Goal: Answer question/provide support: Share knowledge or assist other users

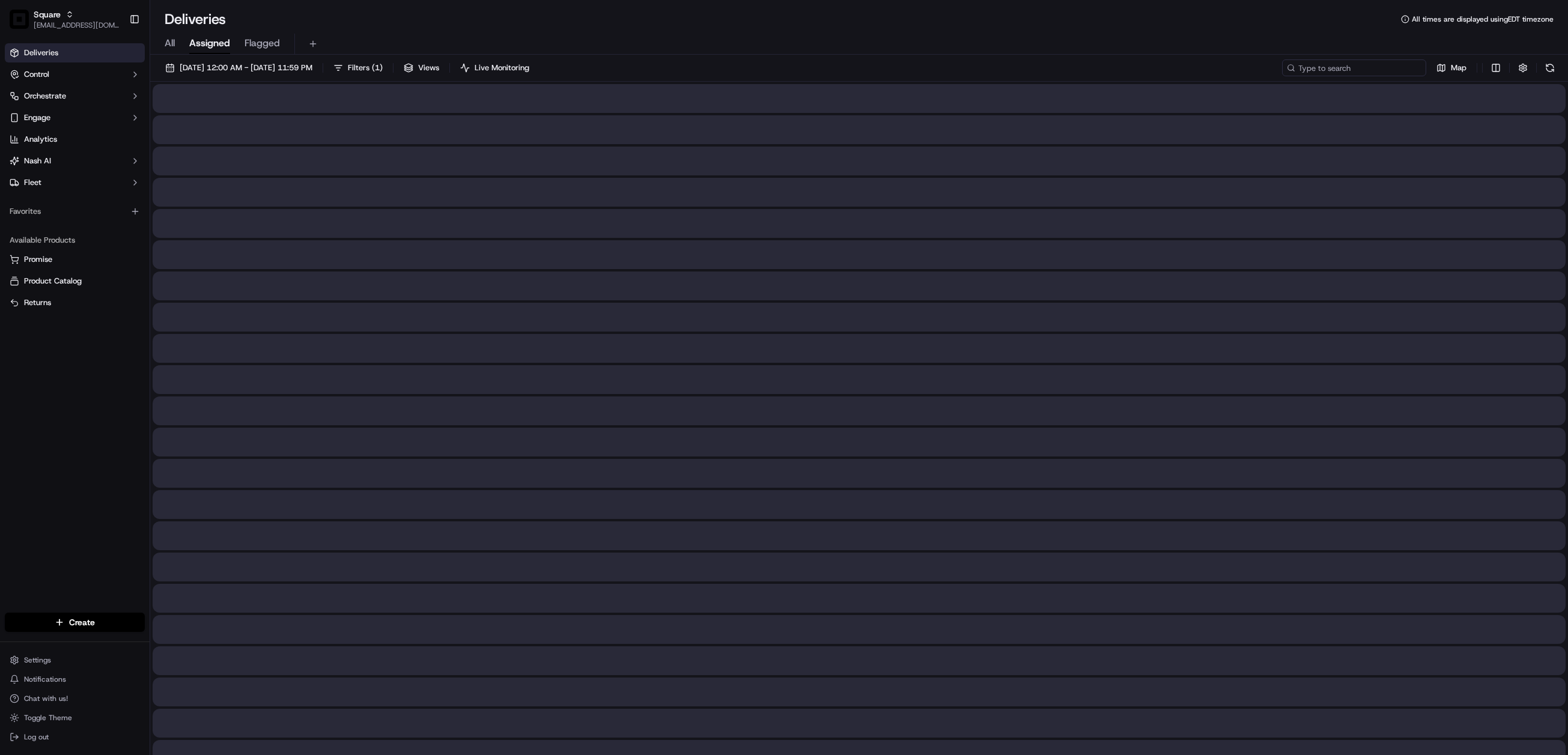
click at [1346, 67] on input at bounding box center [1354, 67] width 144 height 16
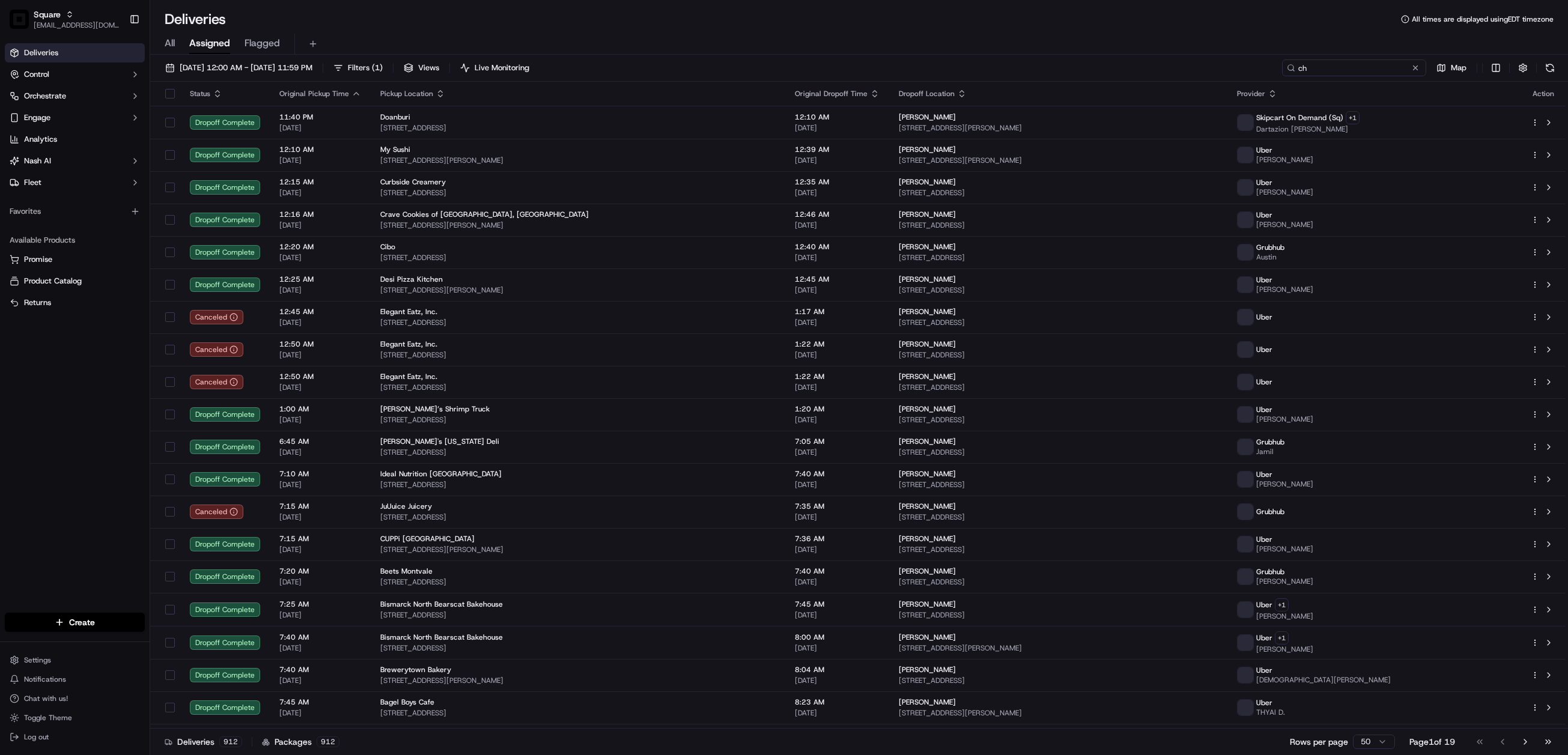
type input "c"
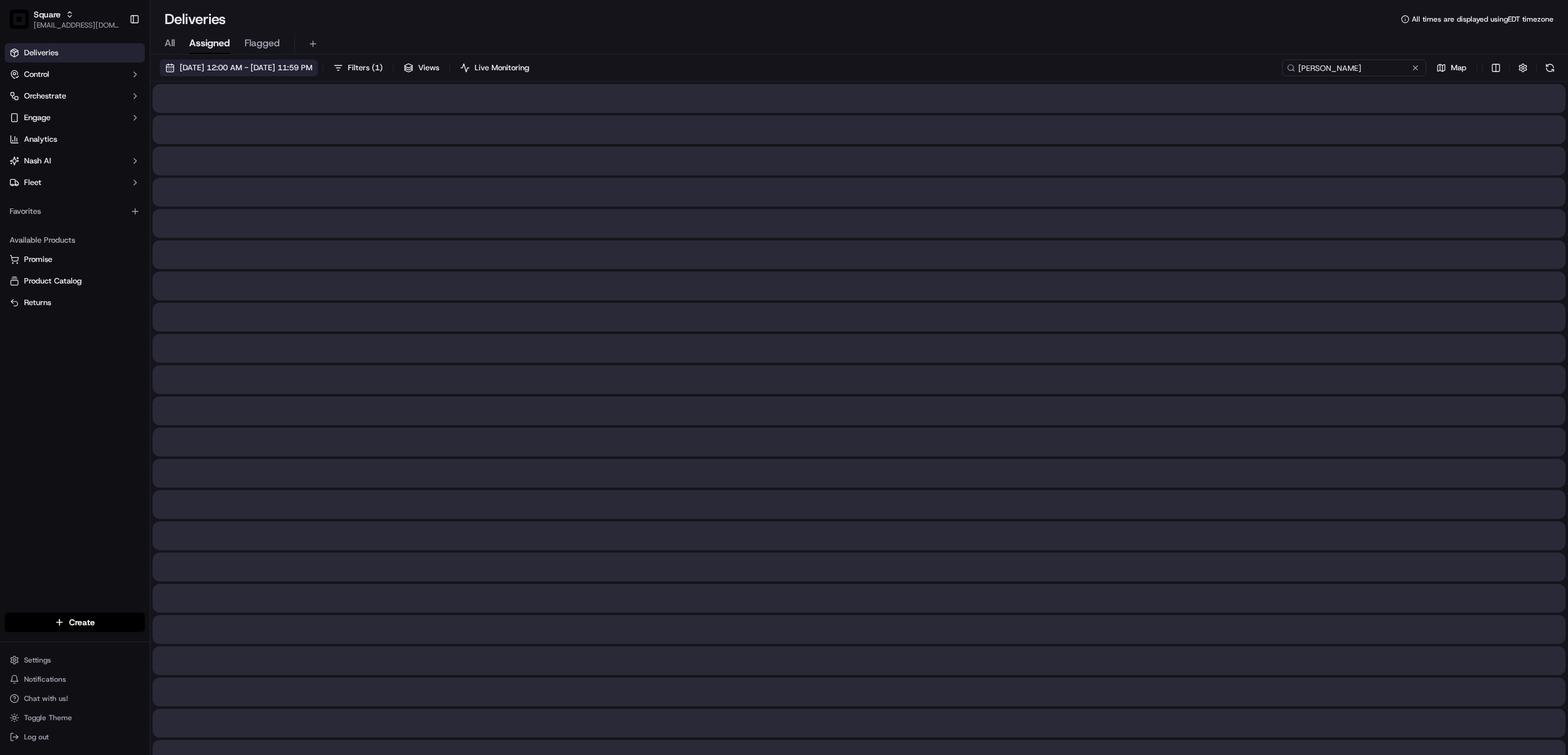
type input "[PERSON_NAME]"
click at [301, 65] on span "[DATE] 12:00 AM - [DATE] 11:59 PM" at bounding box center [247, 67] width 133 height 11
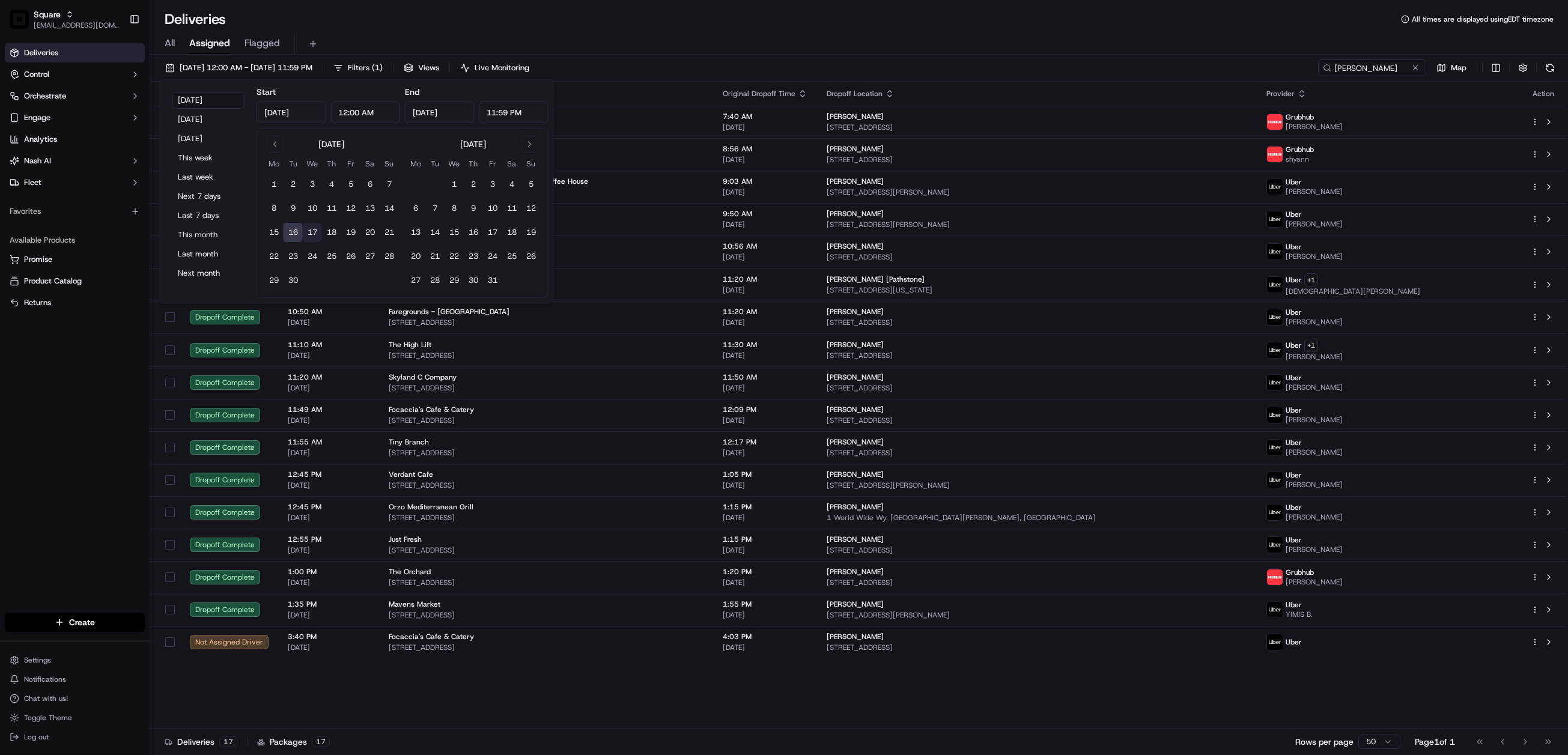
click at [314, 227] on button "17" at bounding box center [311, 232] width 19 height 19
type input "[DATE]"
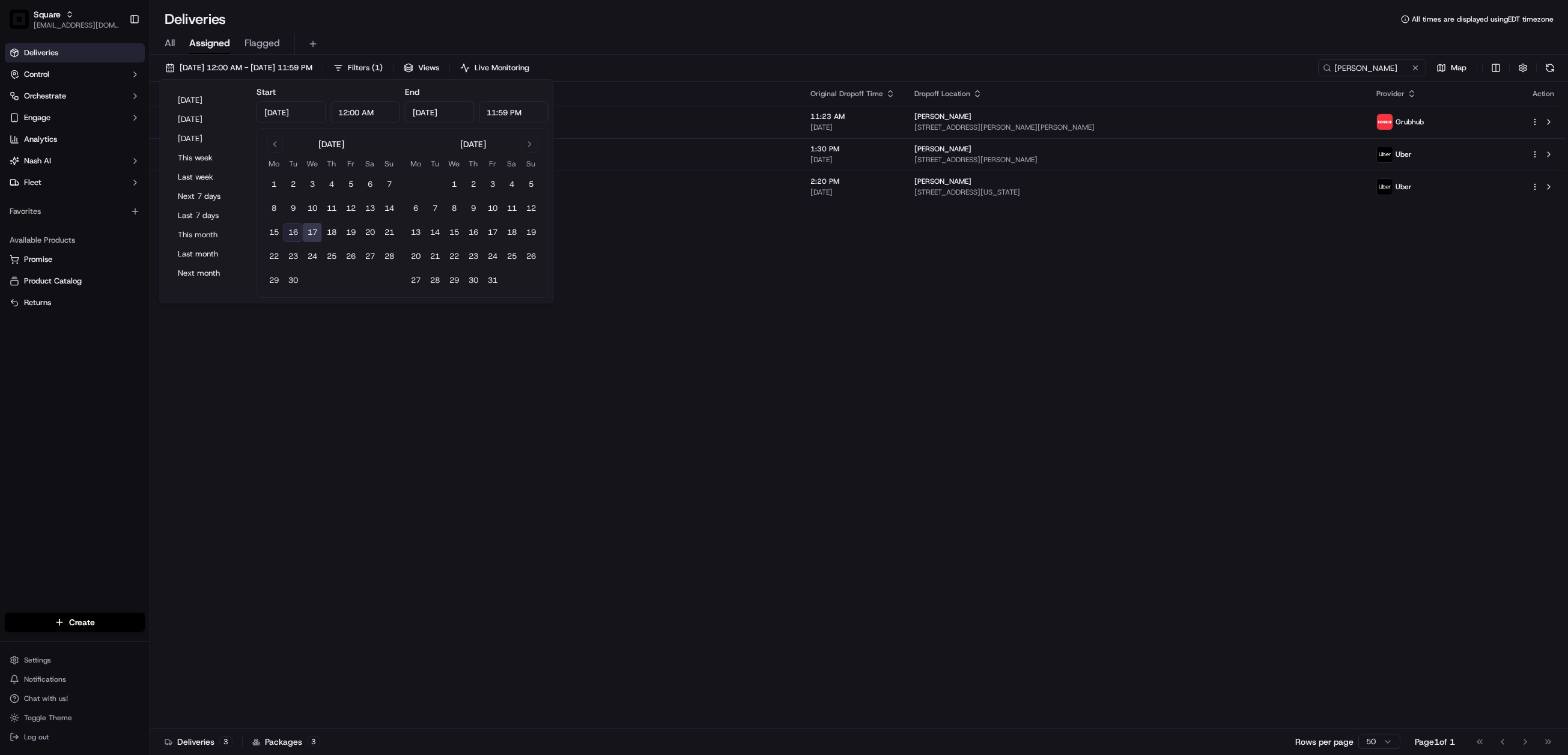
click at [846, 353] on div "Status Original Pickup Time Pickup Location Original Dropoff Time Dropoff Locat…" at bounding box center [858, 404] width 1415 height 647
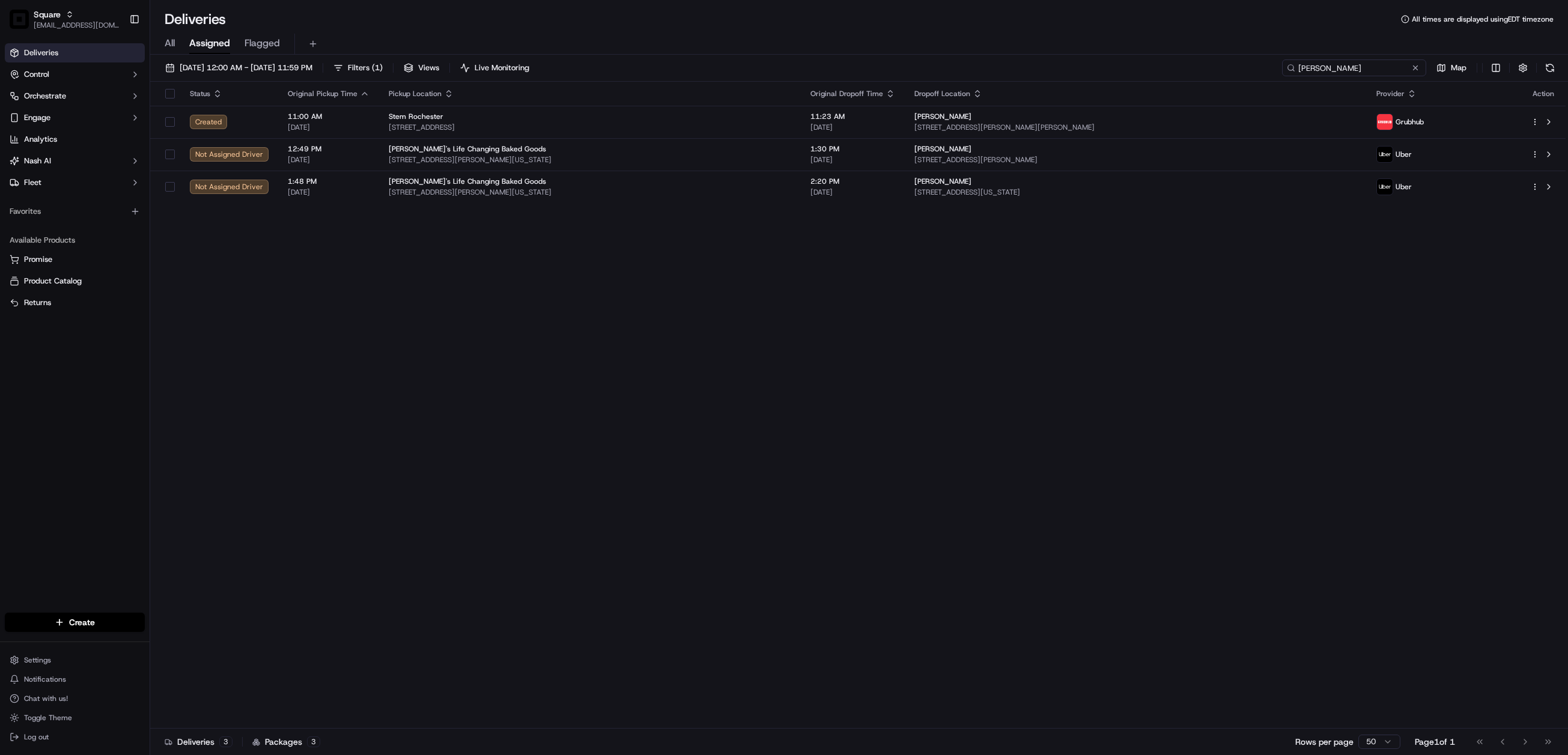
click at [1343, 63] on input "[PERSON_NAME]" at bounding box center [1354, 67] width 144 height 16
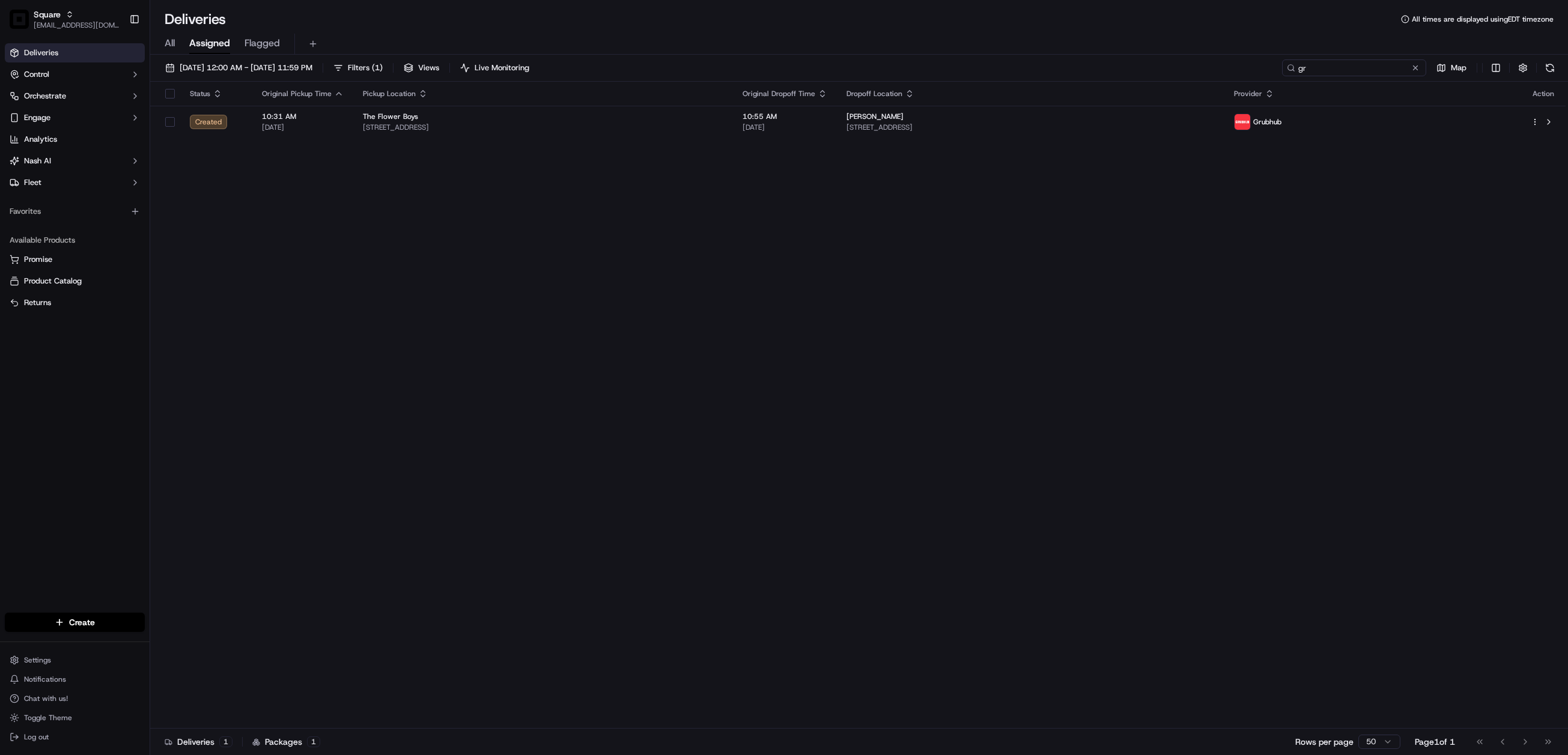
type input "g"
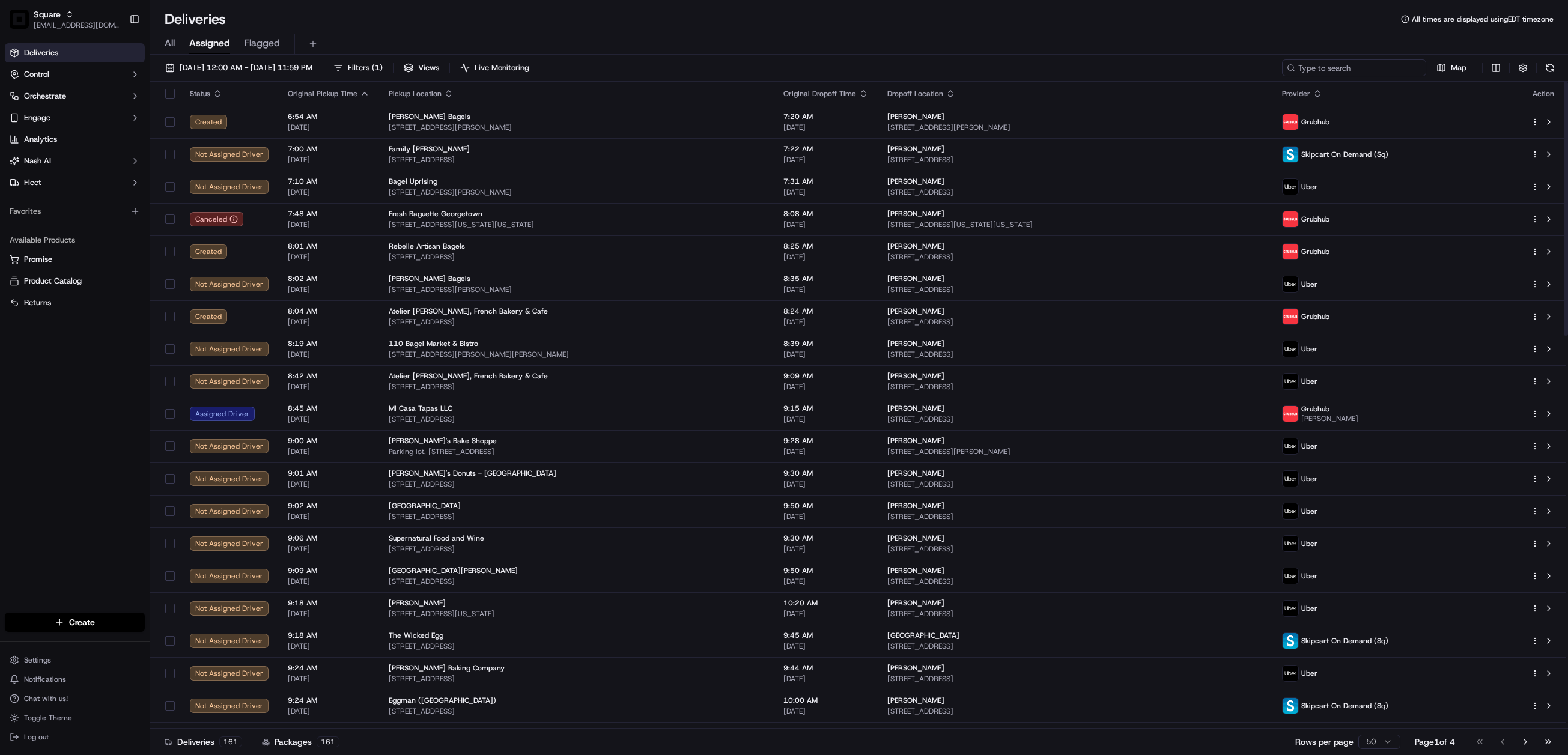
click at [1347, 66] on input at bounding box center [1354, 67] width 144 height 16
click at [290, 69] on span "[DATE] 12:00 AM - [DATE] 11:59 PM" at bounding box center [247, 67] width 133 height 11
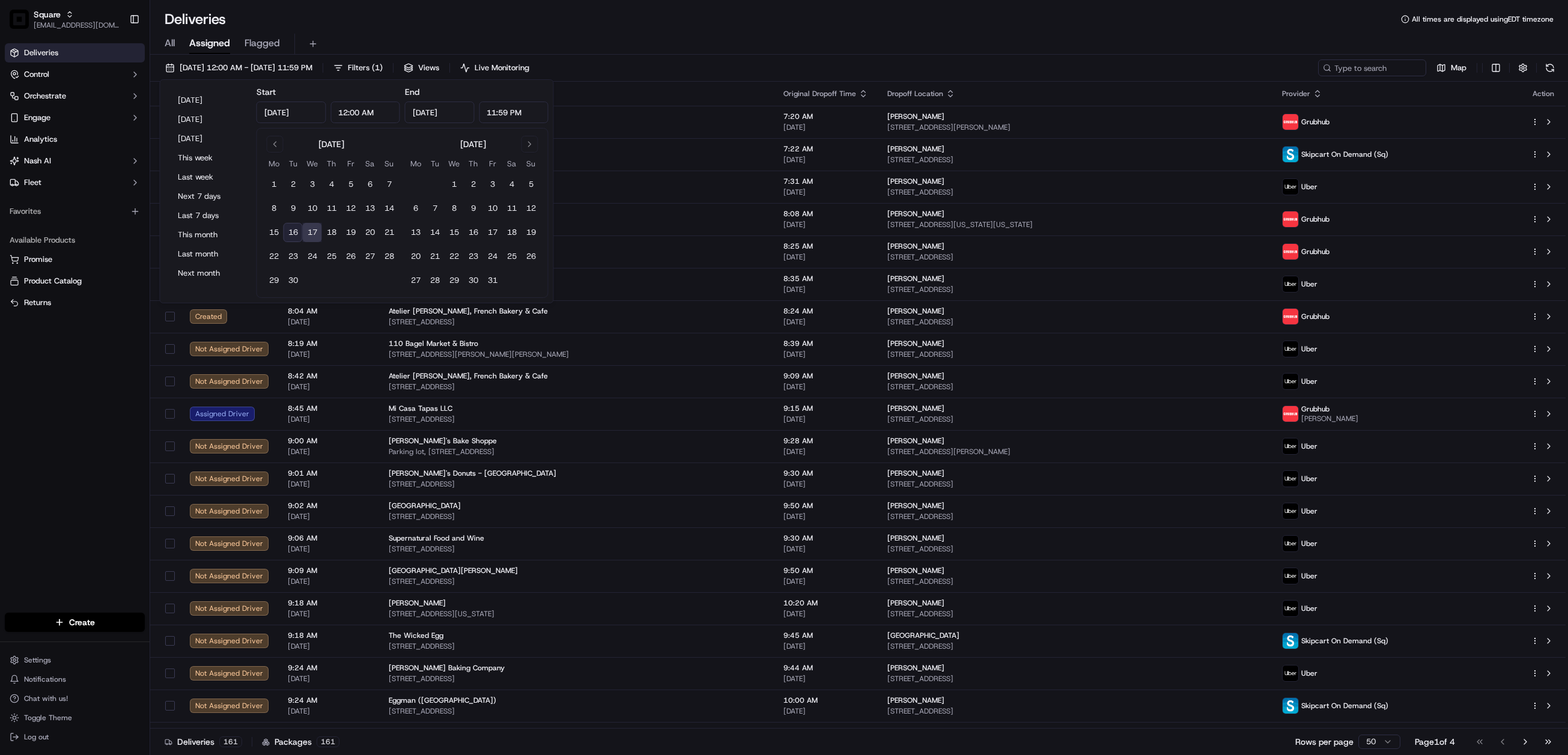
click at [294, 228] on button "16" at bounding box center [293, 232] width 19 height 19
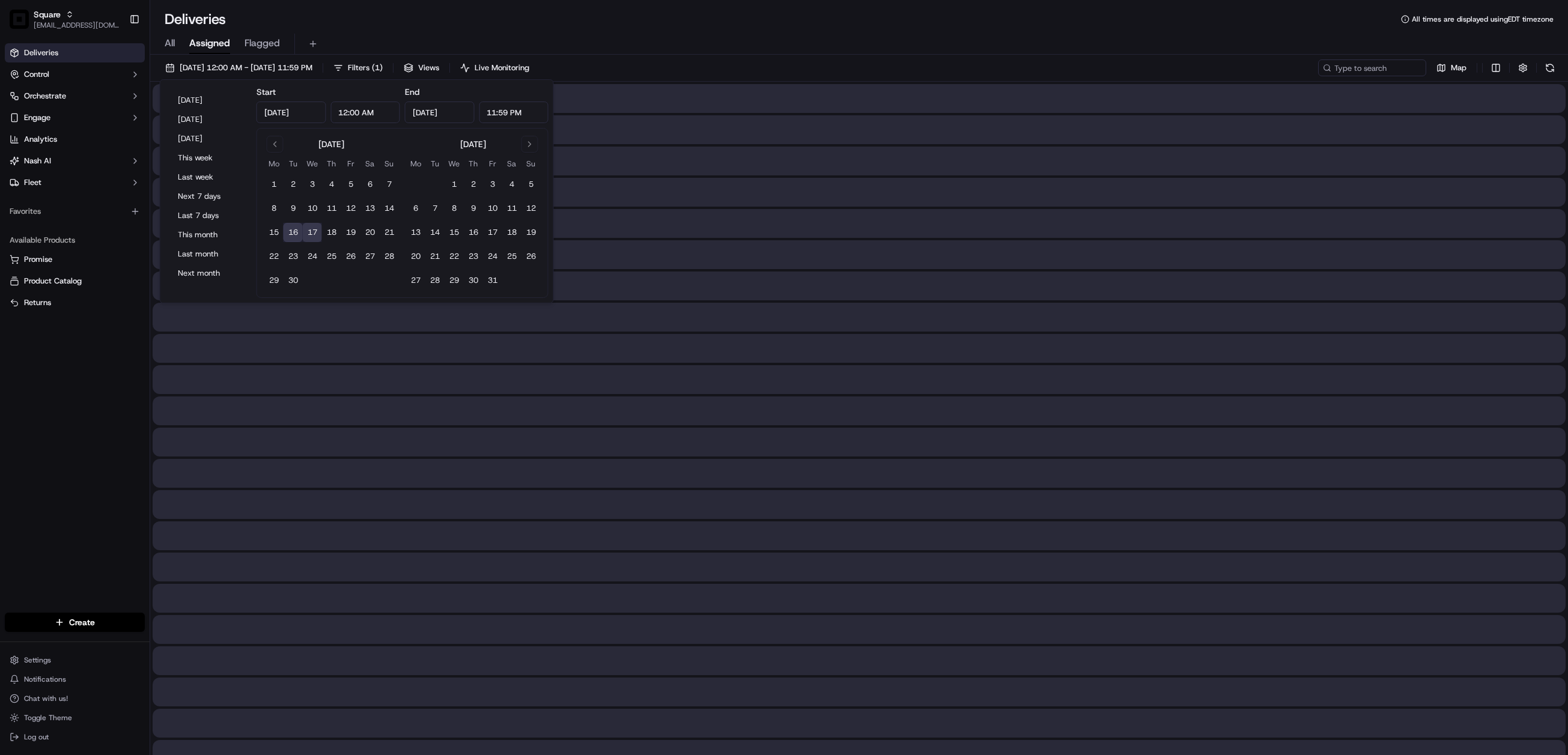
type input "[DATE]"
click at [292, 229] on button "16" at bounding box center [293, 232] width 19 height 19
type input "[DATE]"
click at [182, 101] on button "[DATE]" at bounding box center [209, 100] width 72 height 16
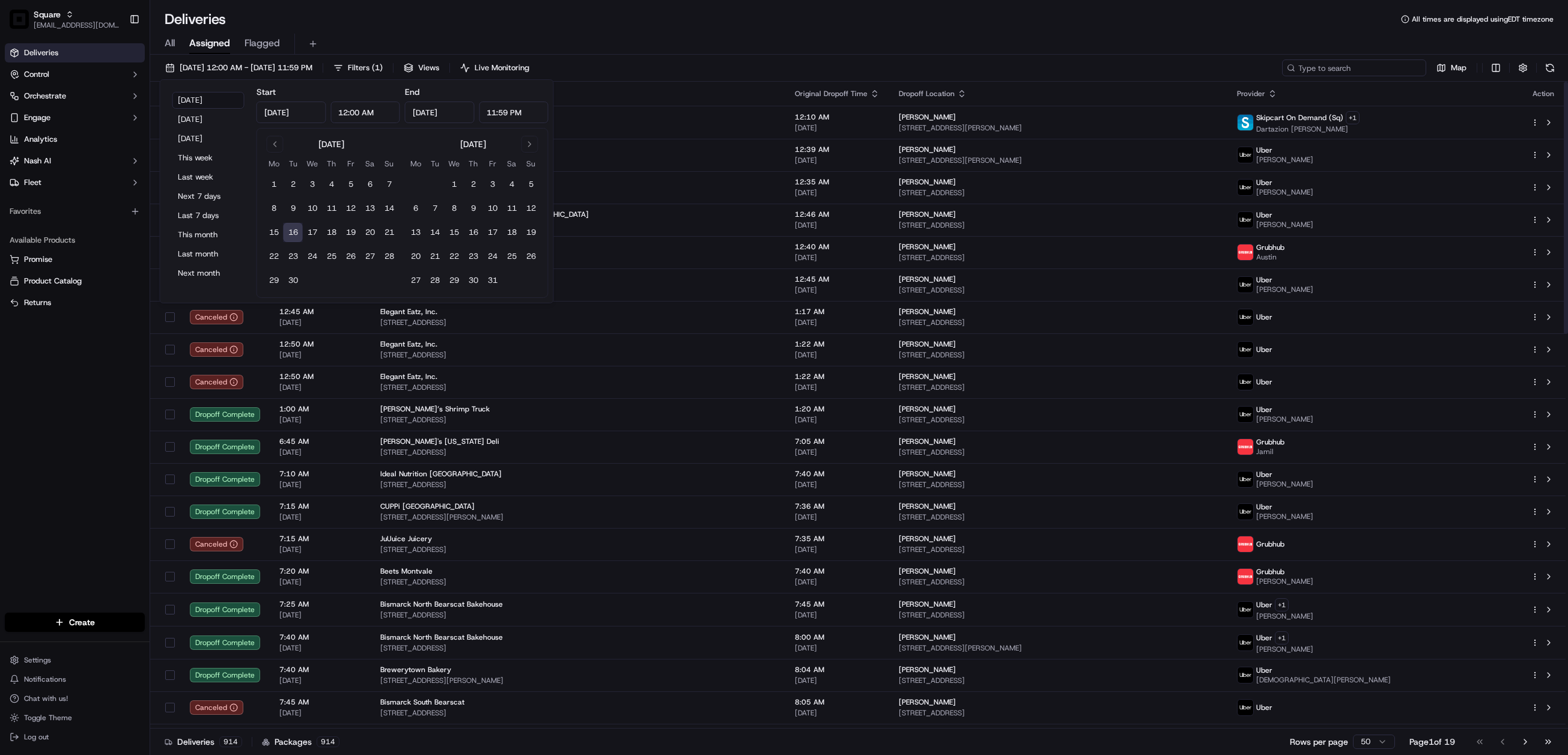
click at [1354, 67] on input at bounding box center [1354, 67] width 144 height 16
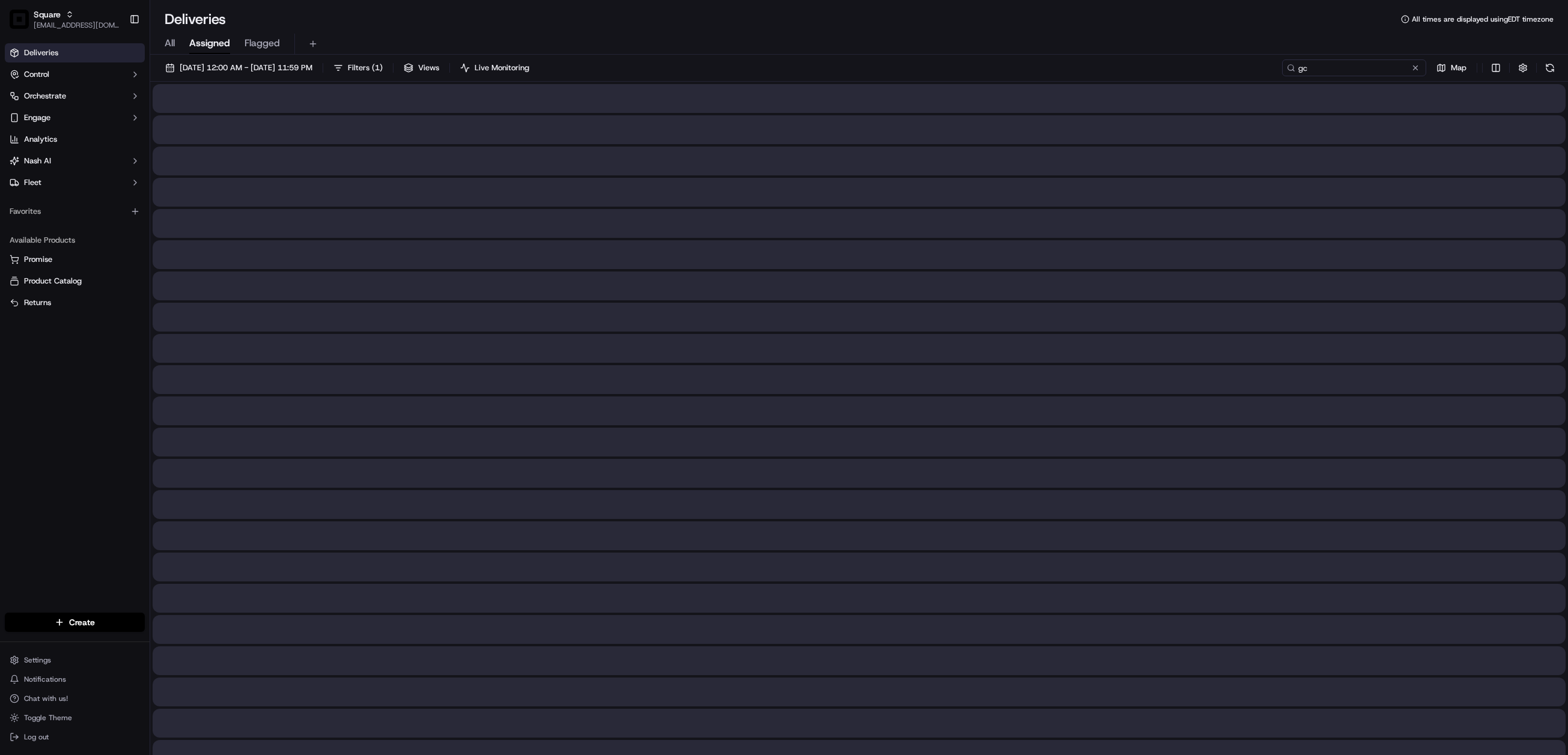
type input "g"
type input "gch"
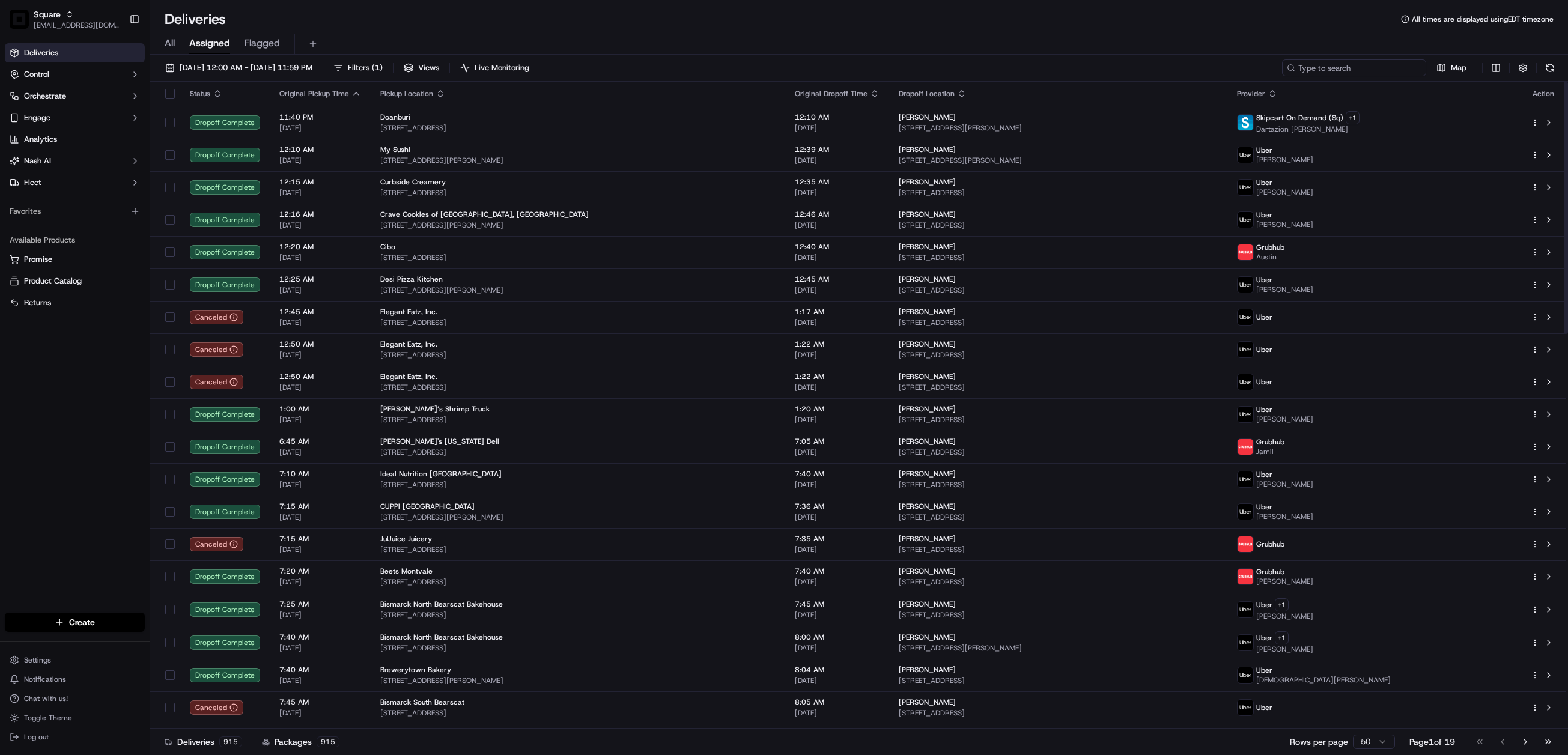
click at [1350, 65] on input at bounding box center [1354, 67] width 144 height 16
paste input "[PERSON_NAME]"
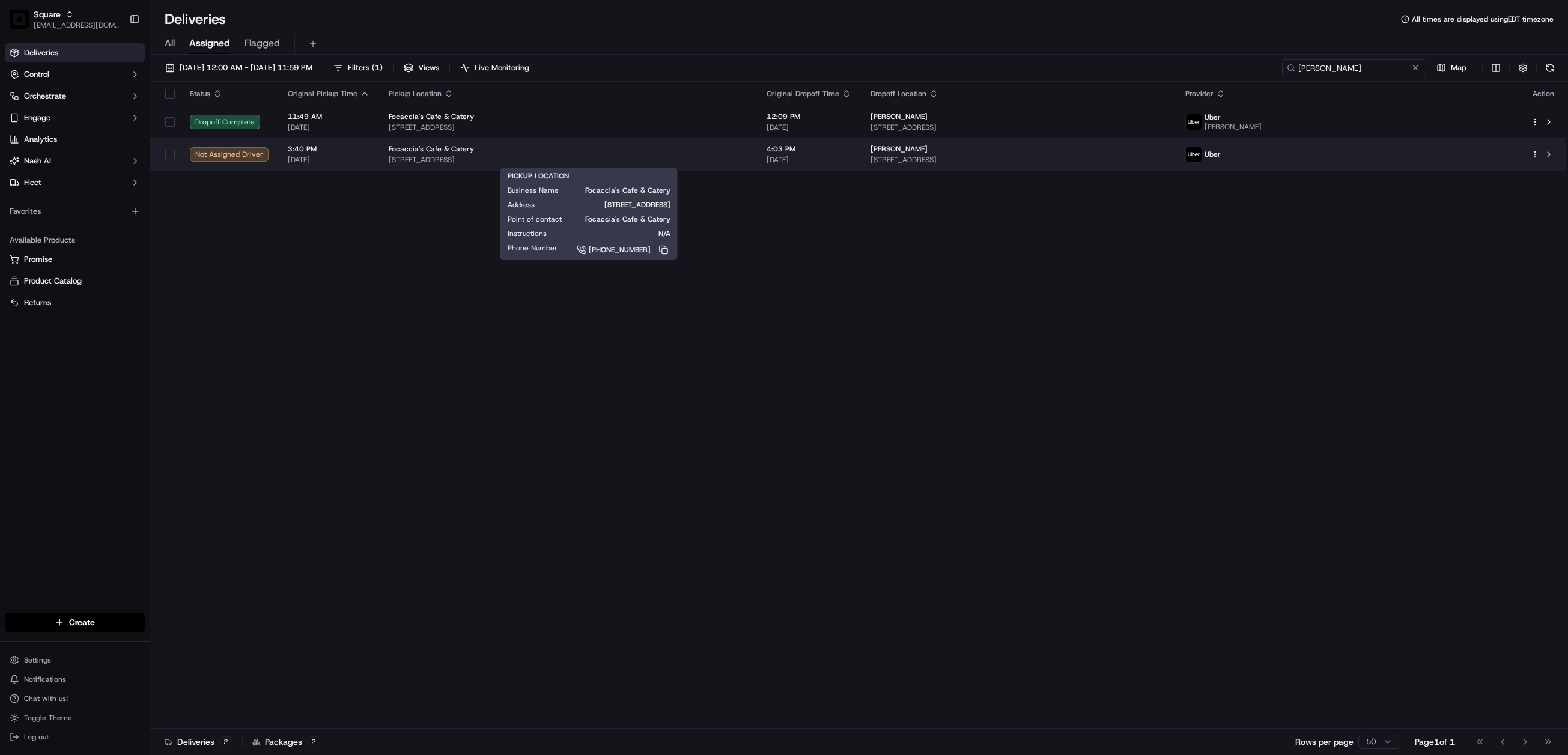
type input "[PERSON_NAME]"
click at [747, 159] on span "[STREET_ADDRESS]" at bounding box center [568, 160] width 358 height 10
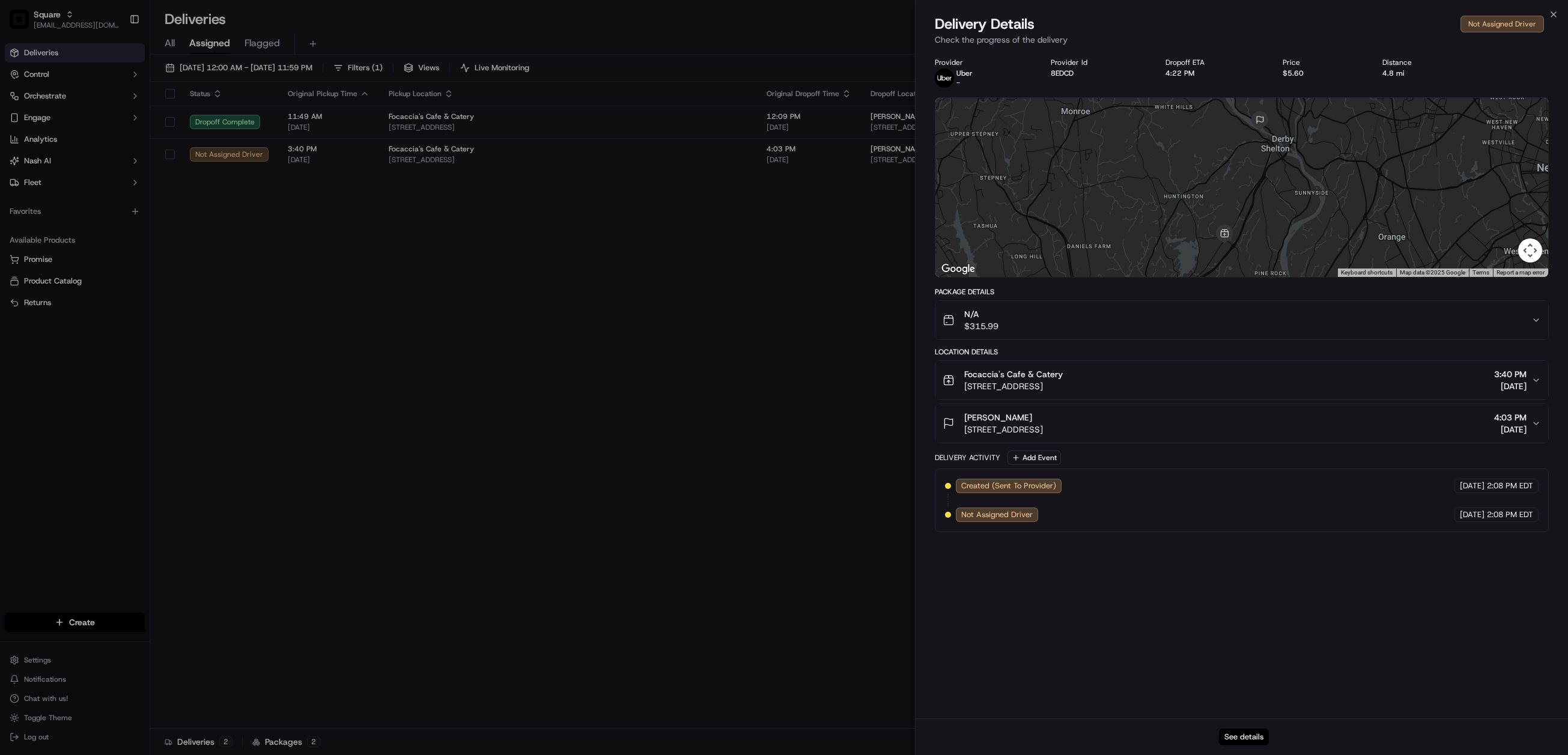
click at [1241, 736] on button "See details" at bounding box center [1243, 737] width 50 height 16
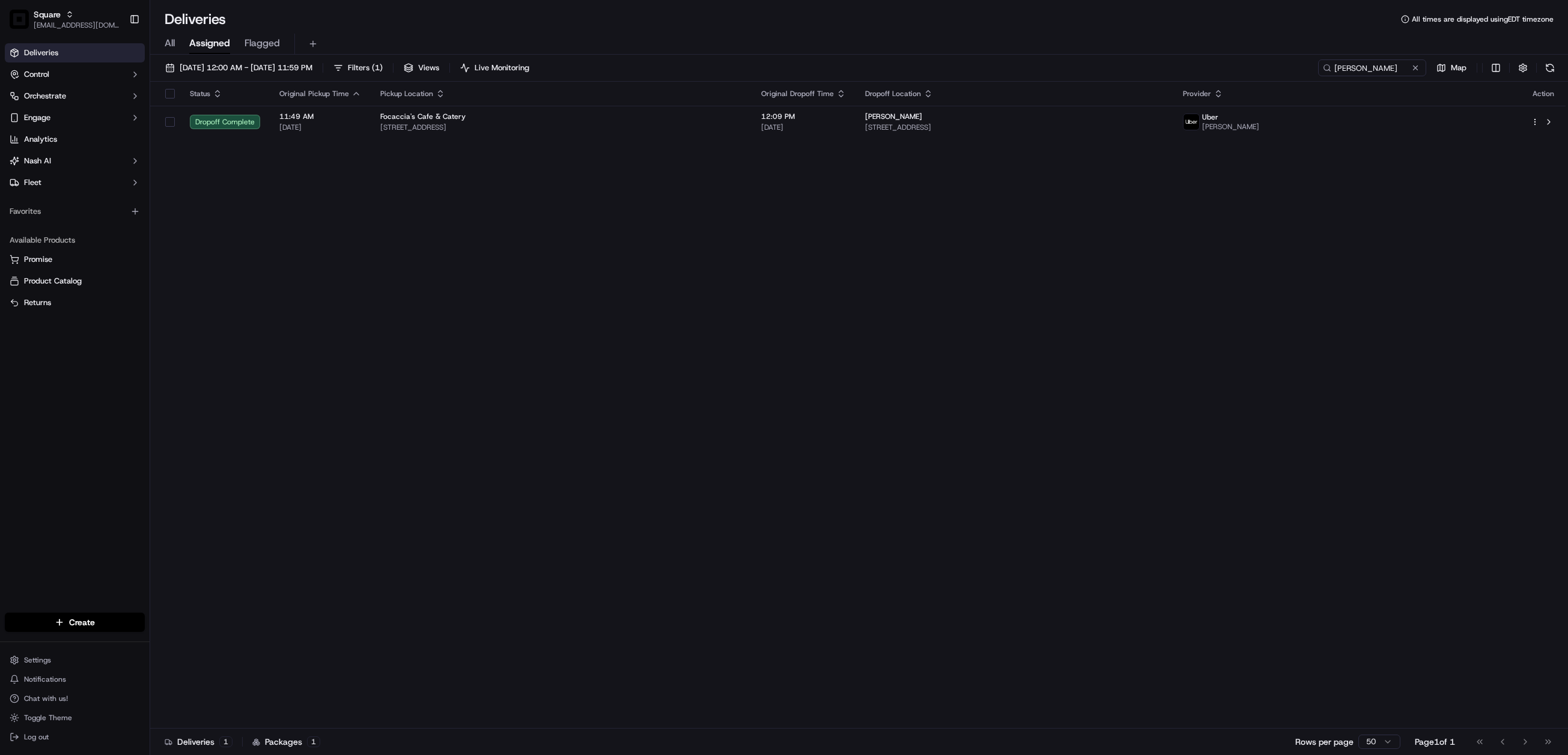
click at [1301, 69] on div "[DATE] 12:00 AM - [DATE] 11:59 PM Filters ( 1 ) Views Live Monitoring [PERSON_N…" at bounding box center [859, 70] width 1418 height 22
click at [1414, 63] on button at bounding box center [1415, 67] width 12 height 12
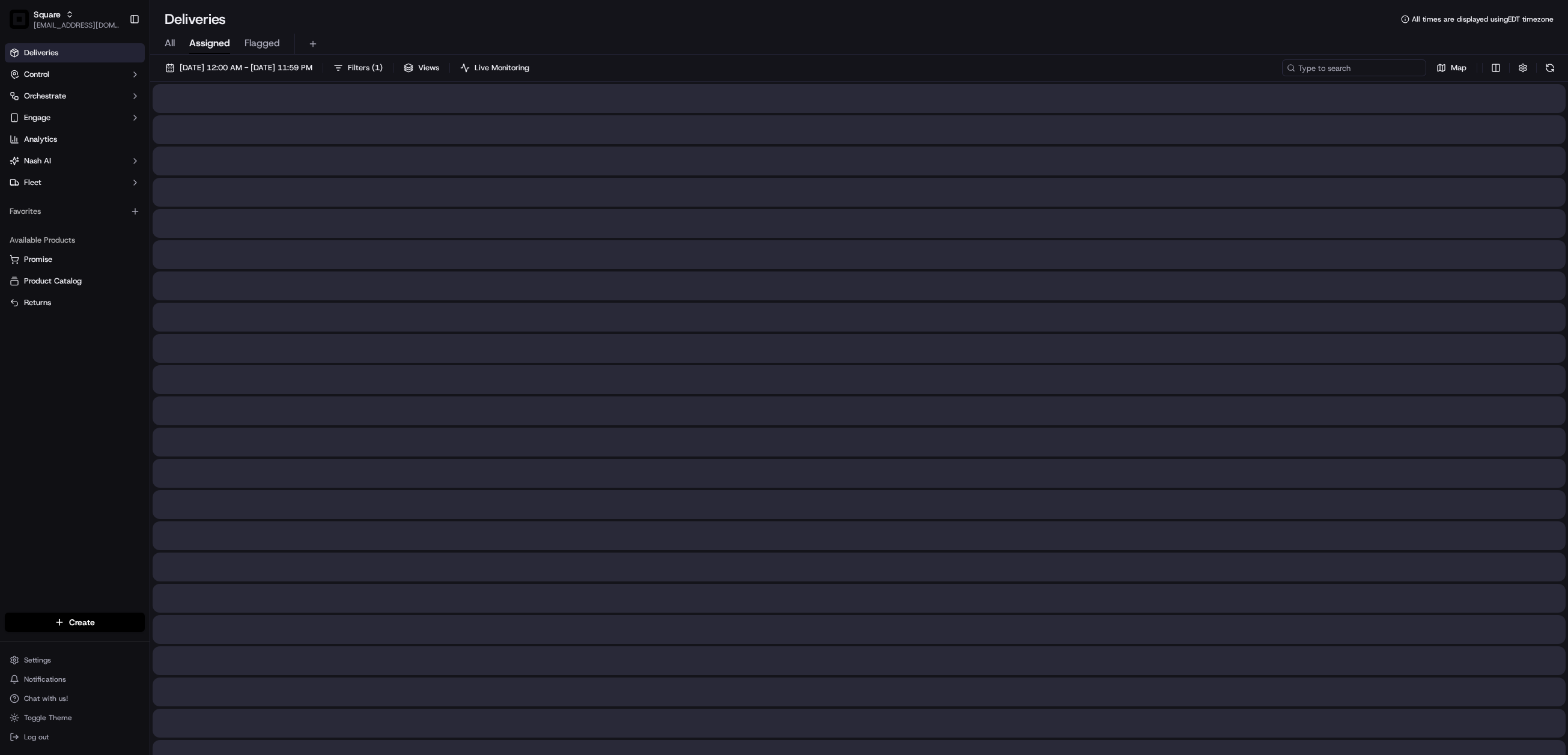
click at [1356, 67] on input at bounding box center [1354, 67] width 144 height 16
paste input "6335261"
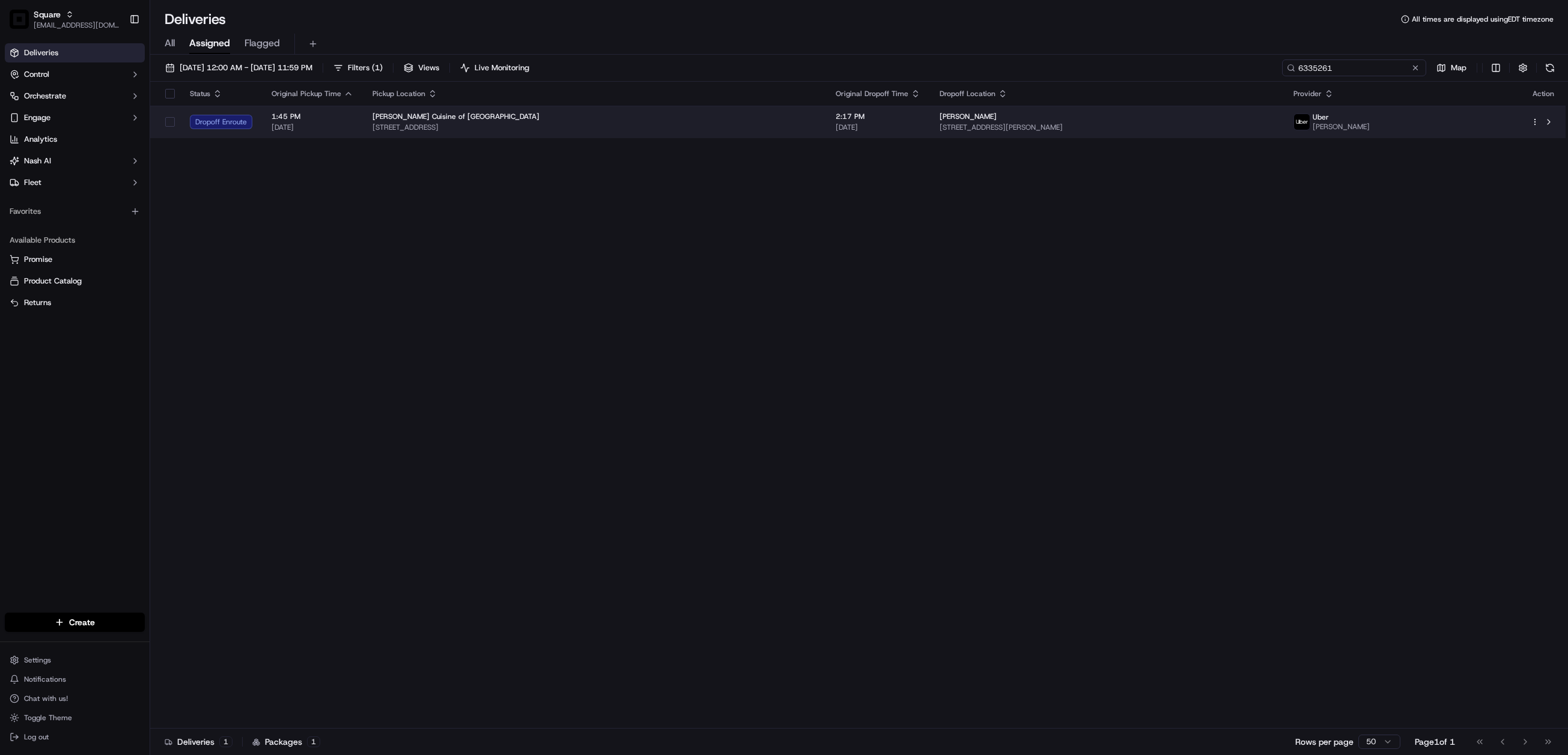
type input "6335261"
click at [998, 123] on span "[STREET_ADDRESS][PERSON_NAME]" at bounding box center [1106, 127] width 334 height 10
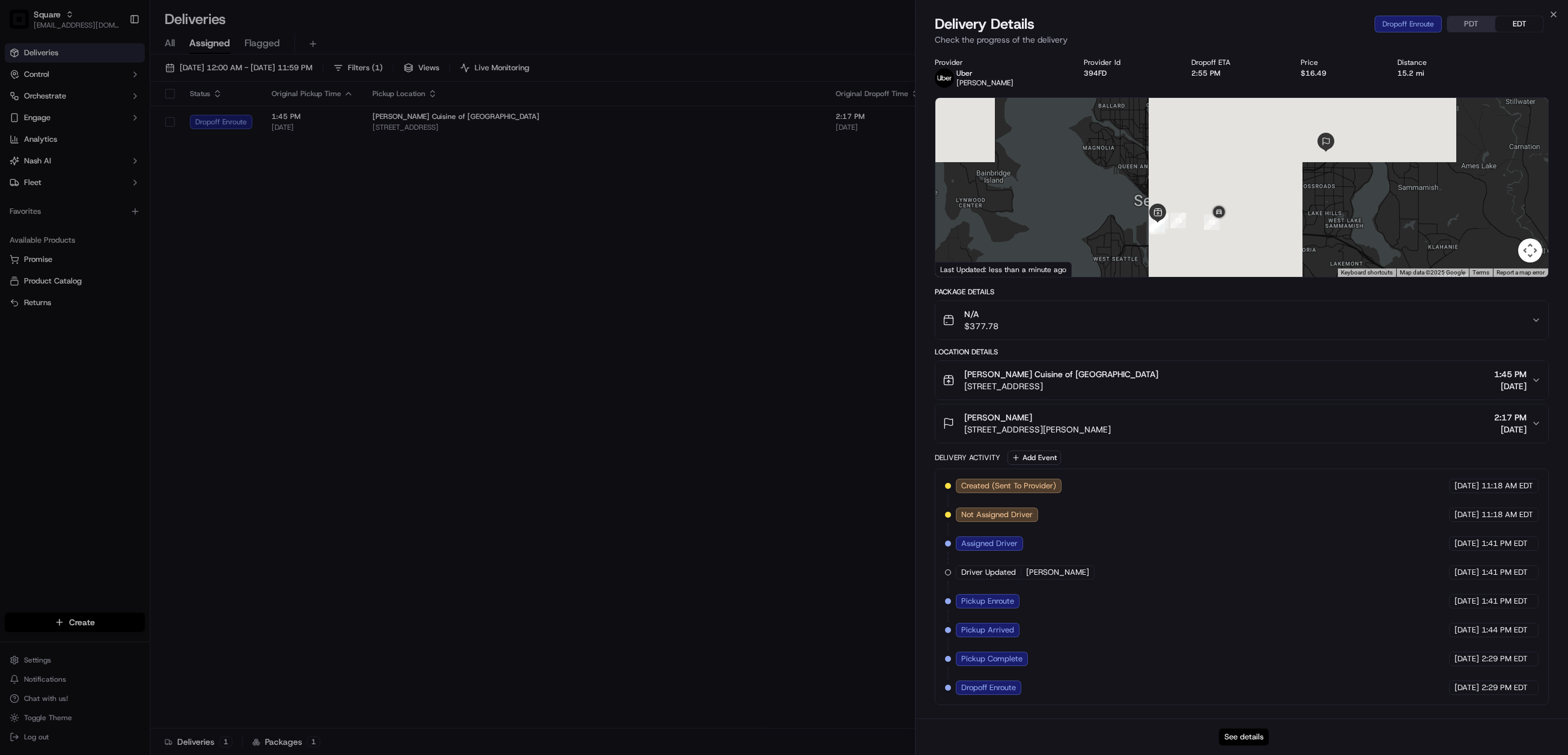
click at [1245, 737] on button "See details" at bounding box center [1243, 737] width 50 height 16
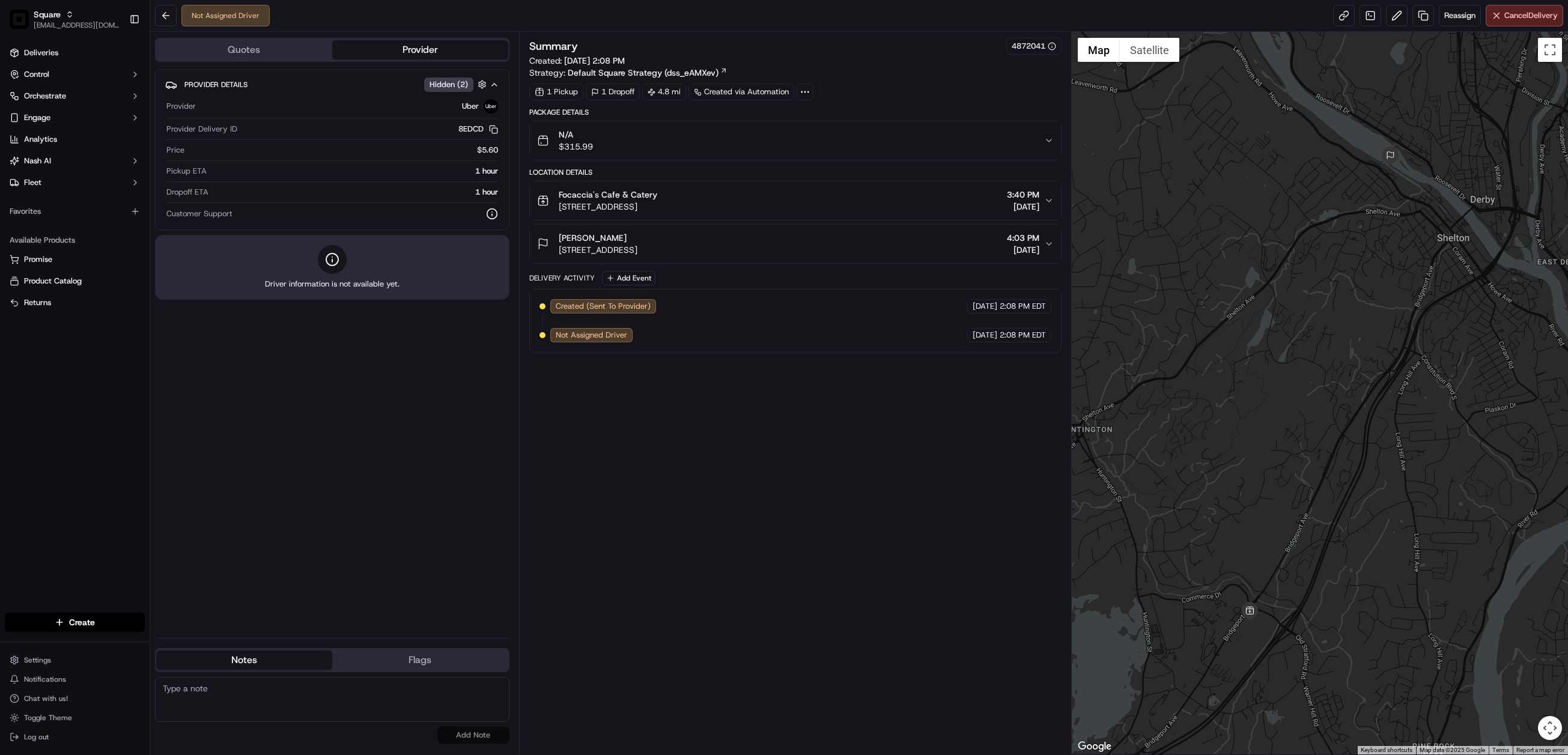
click at [716, 471] on div "Summary 4872041 Created: 09/16/2025 2:08 PM Strategy: Default Square Strategy (…" at bounding box center [796, 393] width 533 height 711
click at [1049, 205] on icon "button" at bounding box center [1049, 200] width 10 height 10
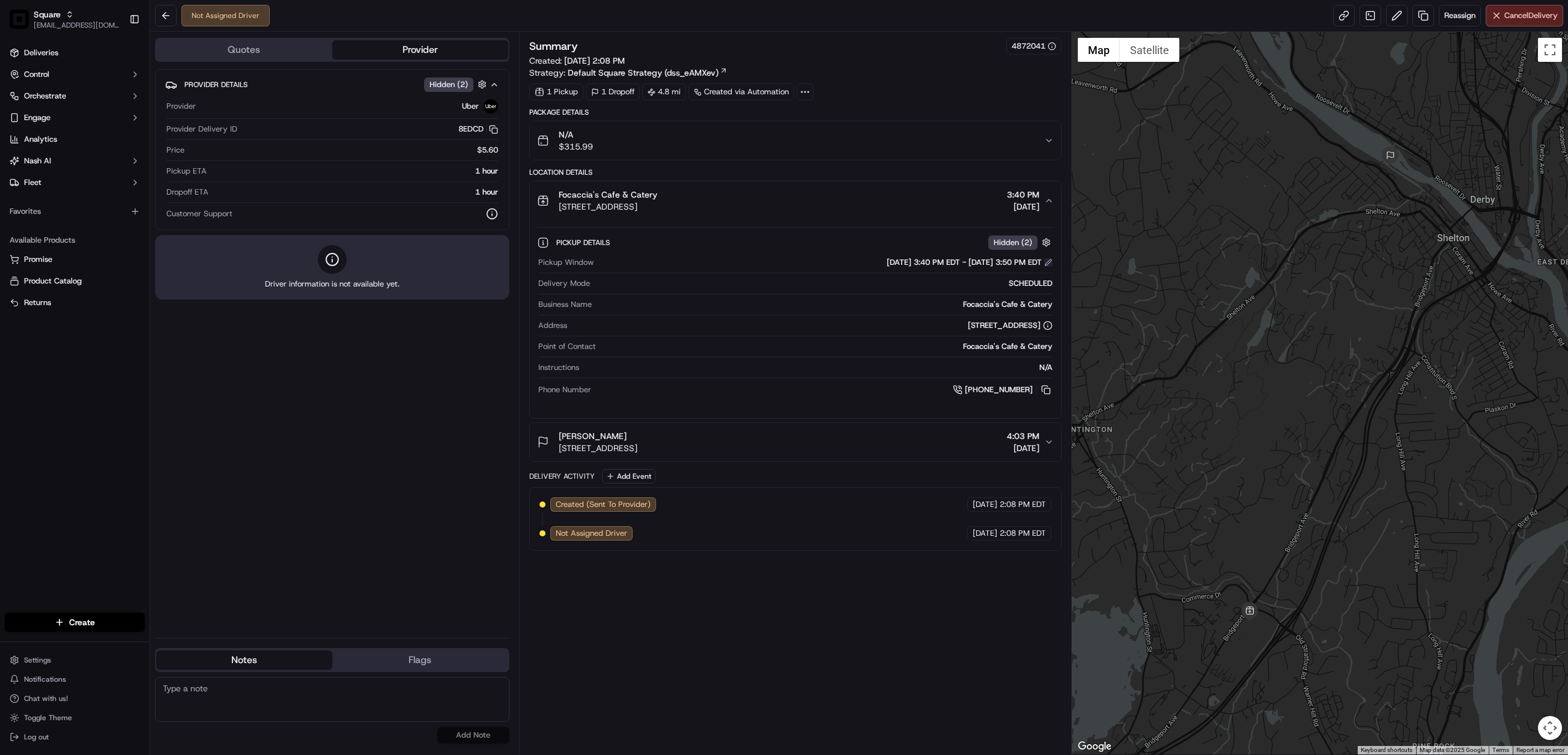
click at [1047, 261] on button at bounding box center [1049, 262] width 8 height 8
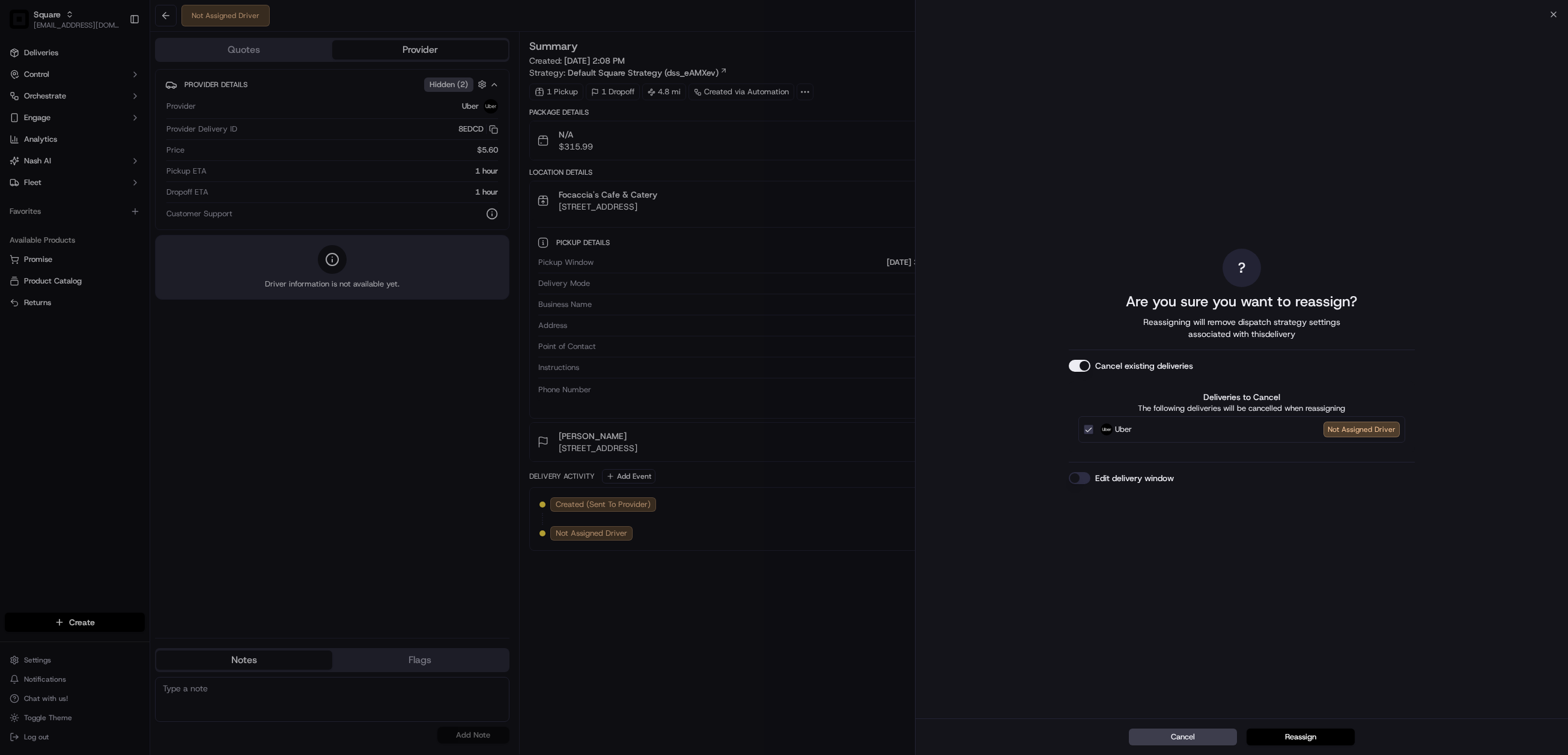
click at [1080, 477] on button "Edit delivery window" at bounding box center [1080, 478] width 21 height 12
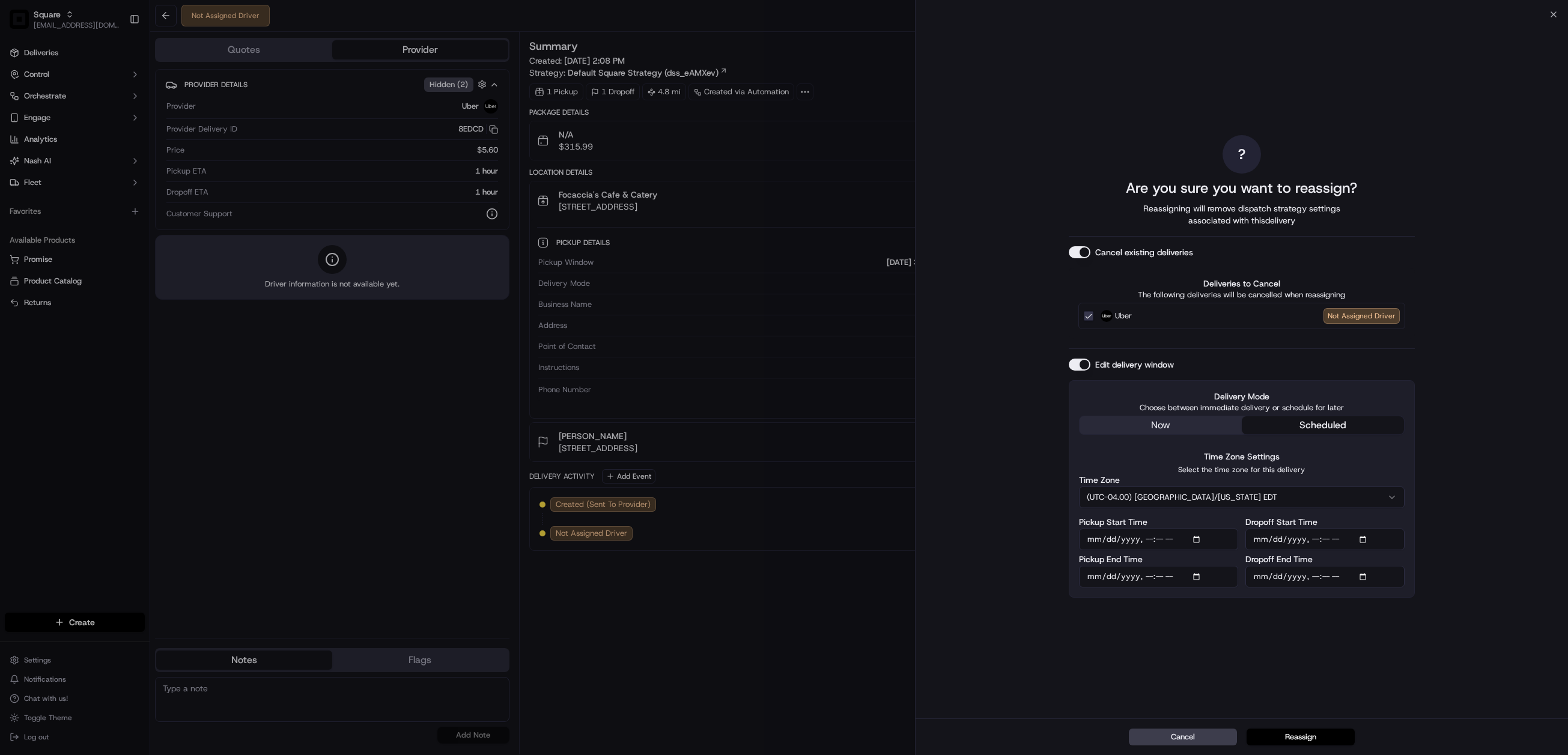
click at [1307, 427] on button "scheduled" at bounding box center [1322, 426] width 162 height 18
click at [1197, 541] on input "Pickup Start Time" at bounding box center [1159, 539] width 159 height 21
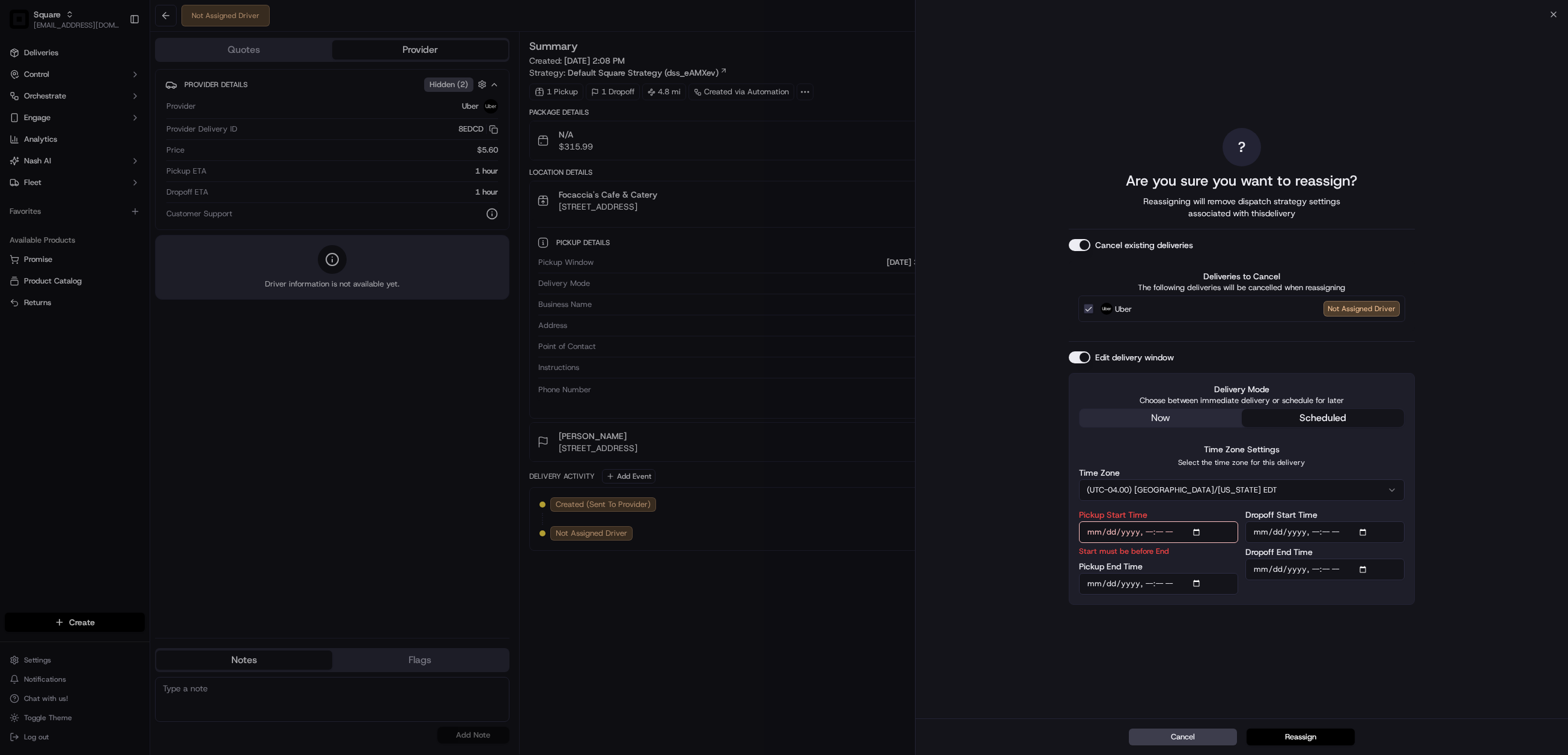
click at [1426, 625] on div "? Are you sure you want to reassign? Reassigning will remove dispatch strategy …" at bounding box center [1242, 366] width 653 height 704
click at [1199, 534] on input "Pickup Start Time" at bounding box center [1159, 532] width 159 height 21
type input "2025-09-17T12:00"
click at [1365, 631] on div "? Are you sure you want to reassign? Reassigning will remove dispatch strategy …" at bounding box center [1242, 366] width 346 height 699
click at [1196, 580] on input "Pickup End Time" at bounding box center [1159, 583] width 159 height 21
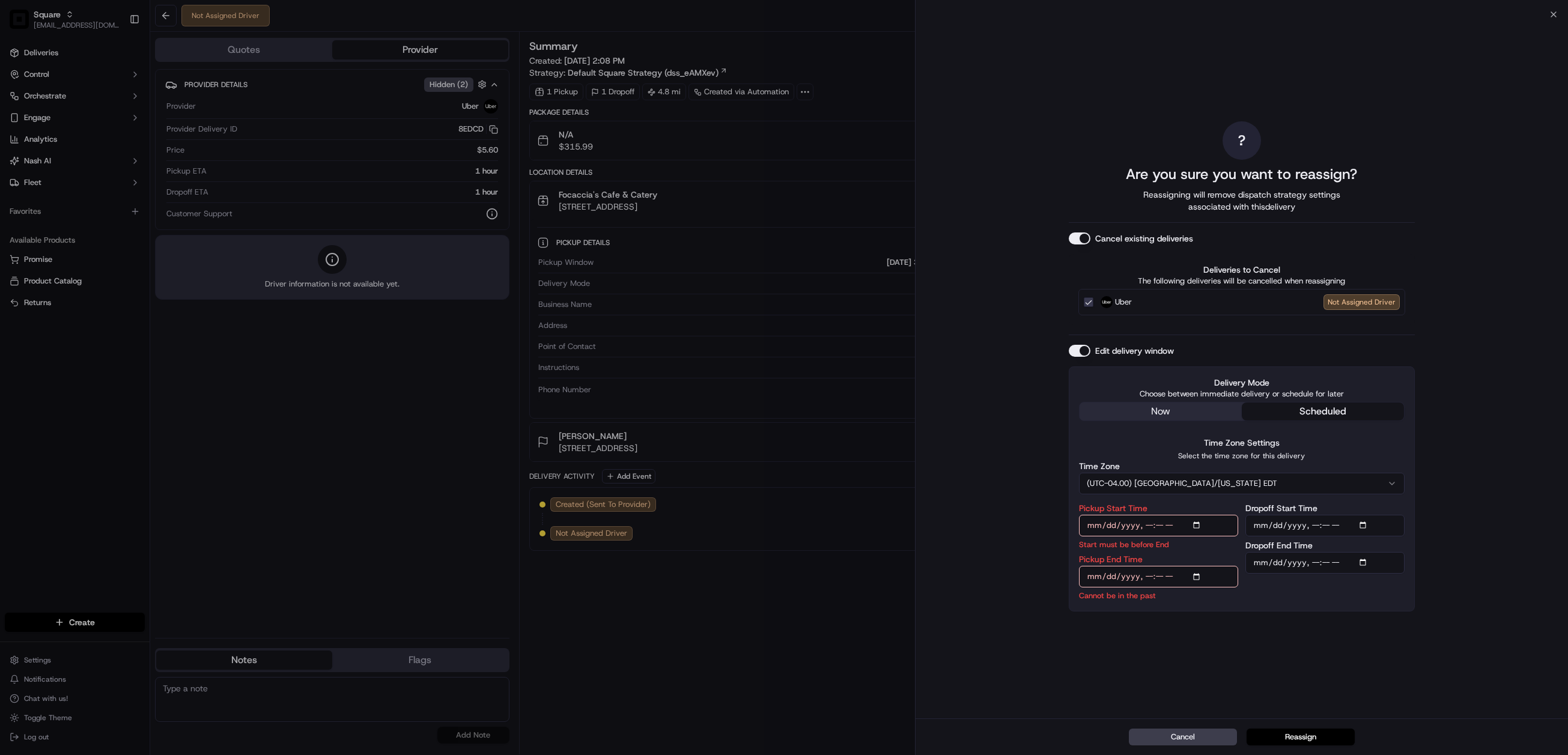
click at [1375, 645] on div "? Are you sure you want to reassign? Reassigning will remove dispatch strategy …" at bounding box center [1242, 366] width 346 height 699
click at [1159, 575] on input "Pickup End Time" at bounding box center [1159, 577] width 159 height 21
click at [1195, 577] on input "Pickup End Time" at bounding box center [1159, 577] width 159 height 21
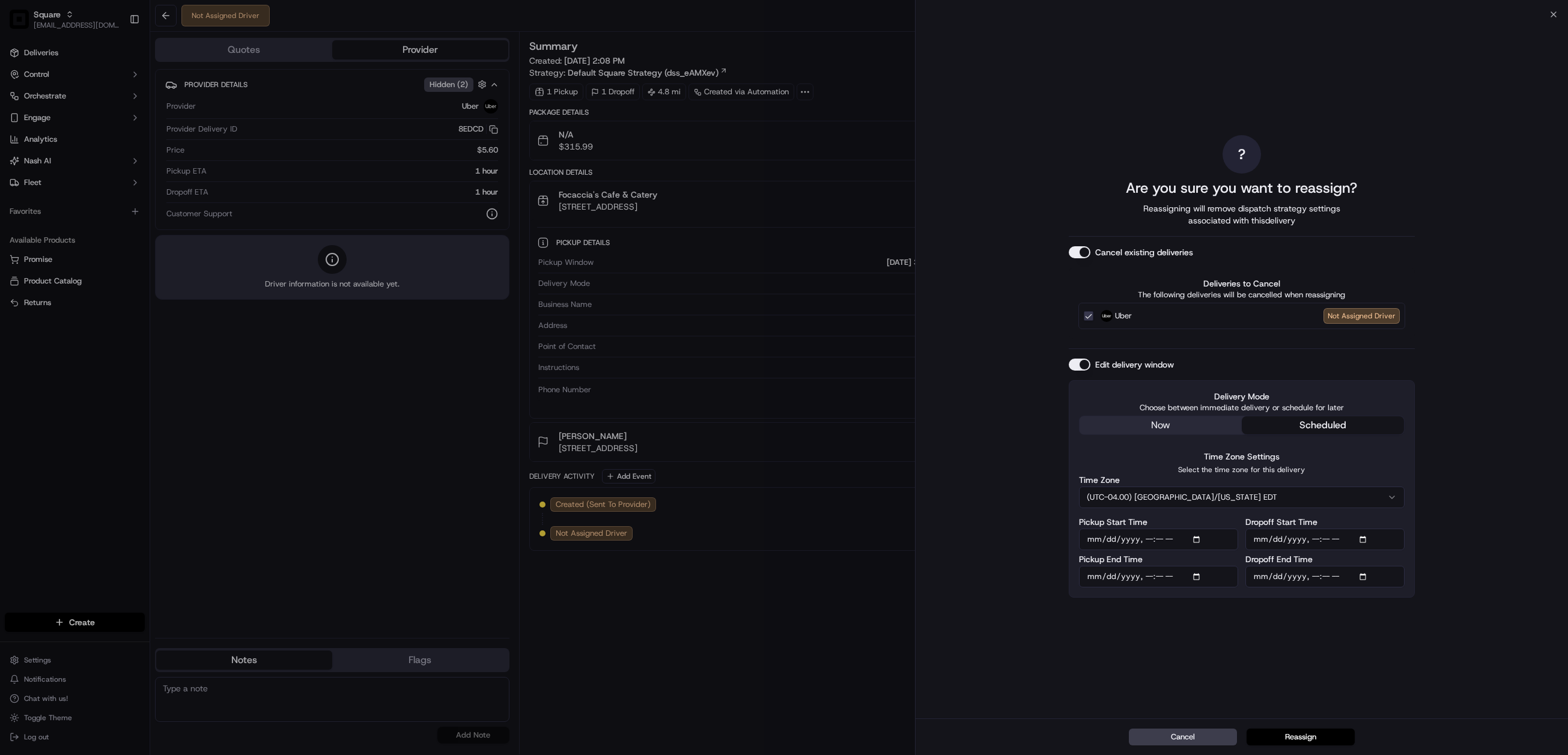
type input "2025-09-17T12:15"
click at [1365, 539] on input "Dropoff Start Time" at bounding box center [1325, 539] width 159 height 21
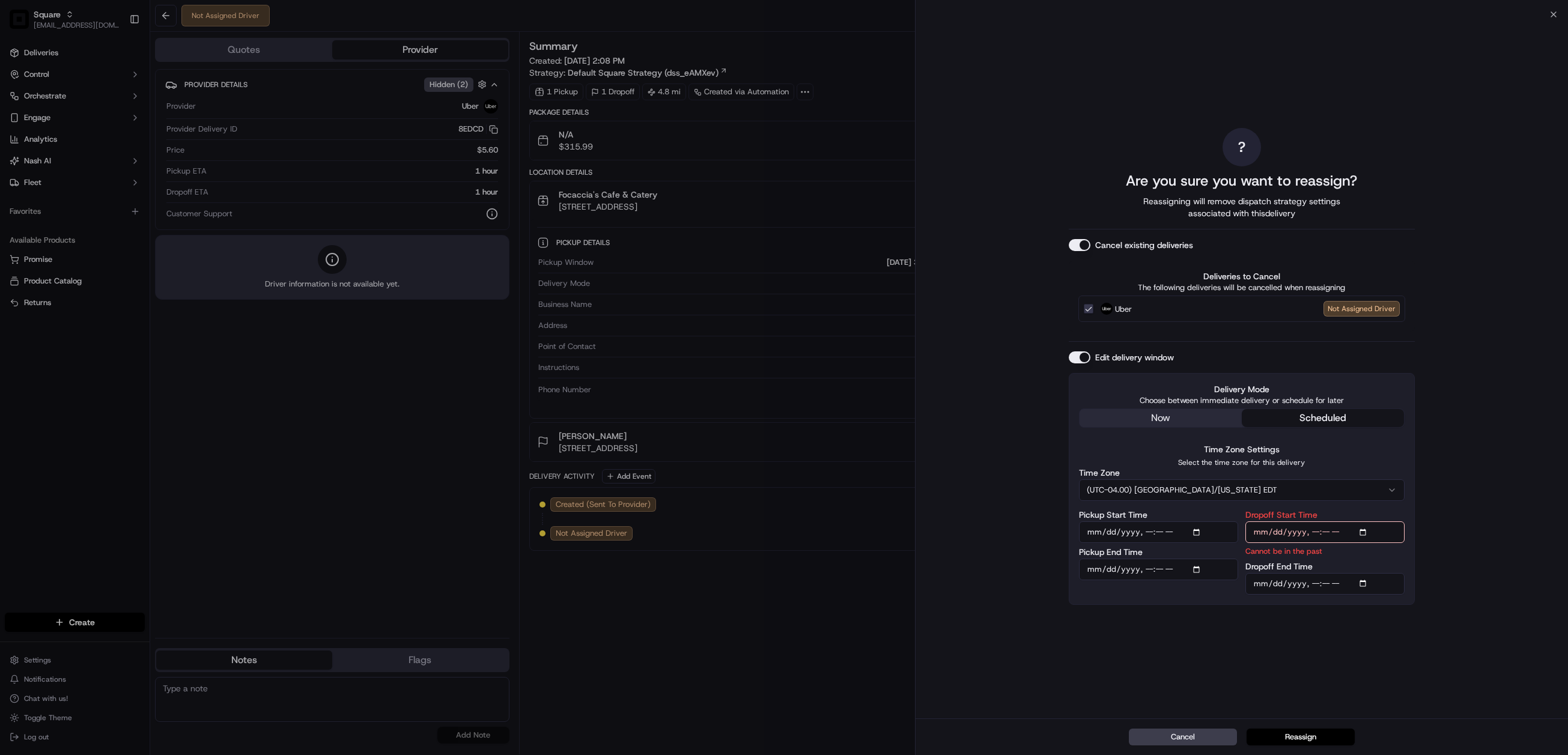
click at [1522, 569] on div "? Are you sure you want to reassign? Reassigning will remove dispatch strategy …" at bounding box center [1242, 366] width 653 height 704
click at [1314, 539] on input "Dropoff Start Time" at bounding box center [1325, 532] width 159 height 21
click at [1372, 536] on input "Dropoff Start Time" at bounding box center [1325, 532] width 159 height 21
click at [1371, 534] on input "Dropoff Start Time" at bounding box center [1325, 532] width 159 height 21
click at [1365, 528] on input "Dropoff Start Time" at bounding box center [1325, 532] width 159 height 21
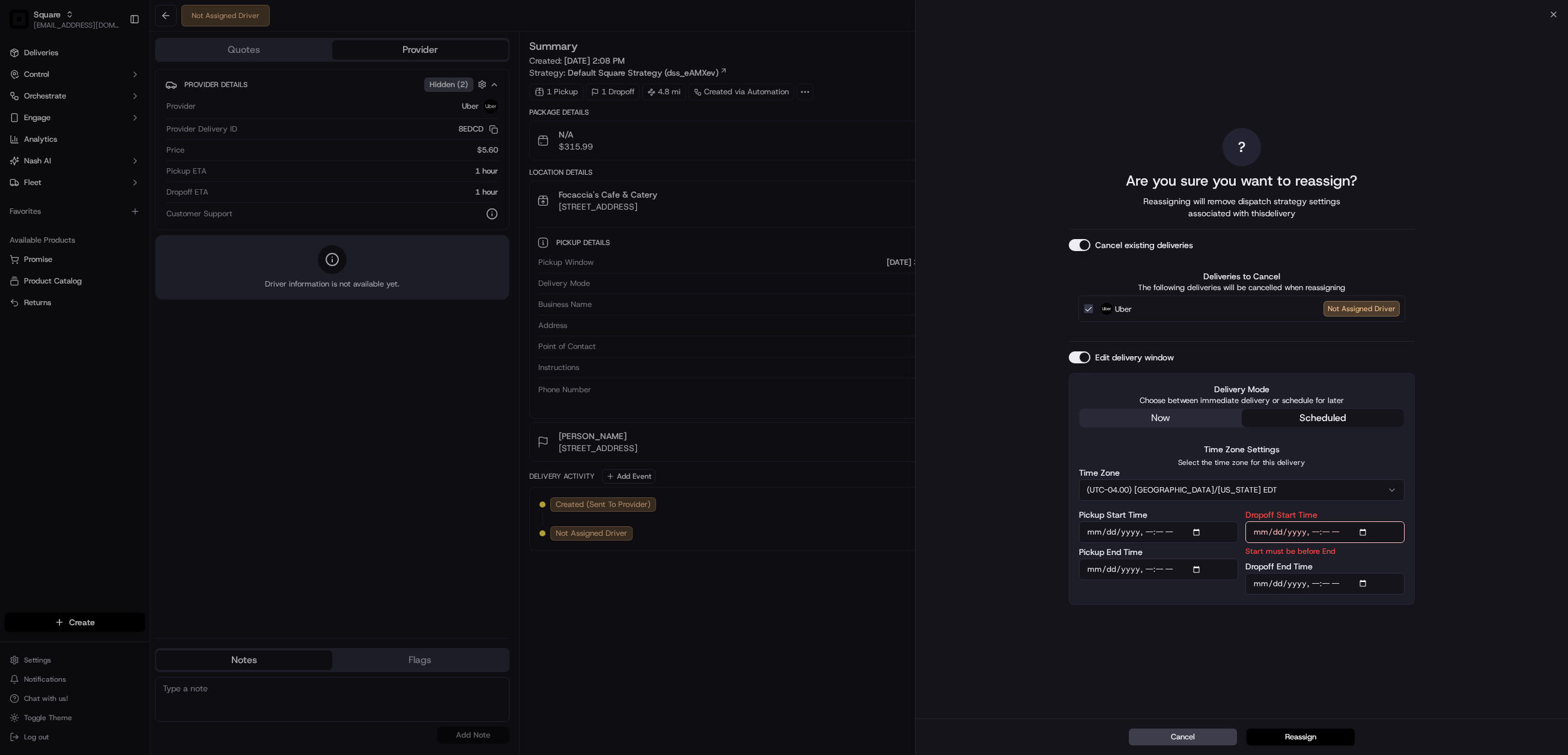
type input "2025-09-17T12:30"
click at [1448, 501] on div "? Are you sure you want to reassign? Reassigning will remove dispatch strategy …" at bounding box center [1242, 366] width 653 height 704
click at [1367, 578] on input "Dropoff End Time" at bounding box center [1325, 583] width 159 height 21
click at [1363, 587] on input "Dropoff End Time" at bounding box center [1325, 583] width 159 height 21
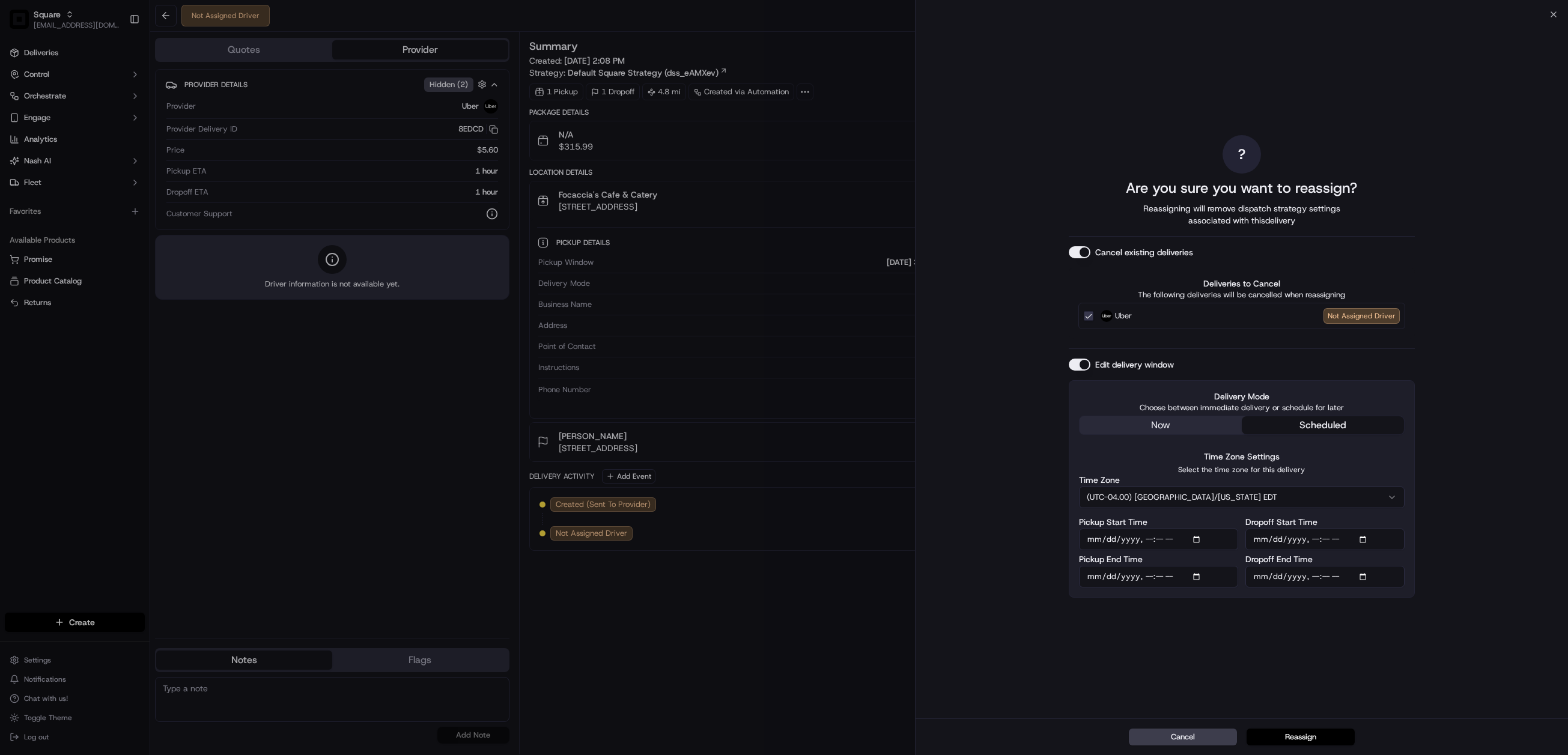
type input "2025-09-17T12:40"
click at [1478, 530] on div "? Are you sure you want to reassign? Reassigning will remove dispatch strategy …" at bounding box center [1242, 366] width 653 height 704
click at [1311, 738] on button "Reassign" at bounding box center [1301, 737] width 108 height 16
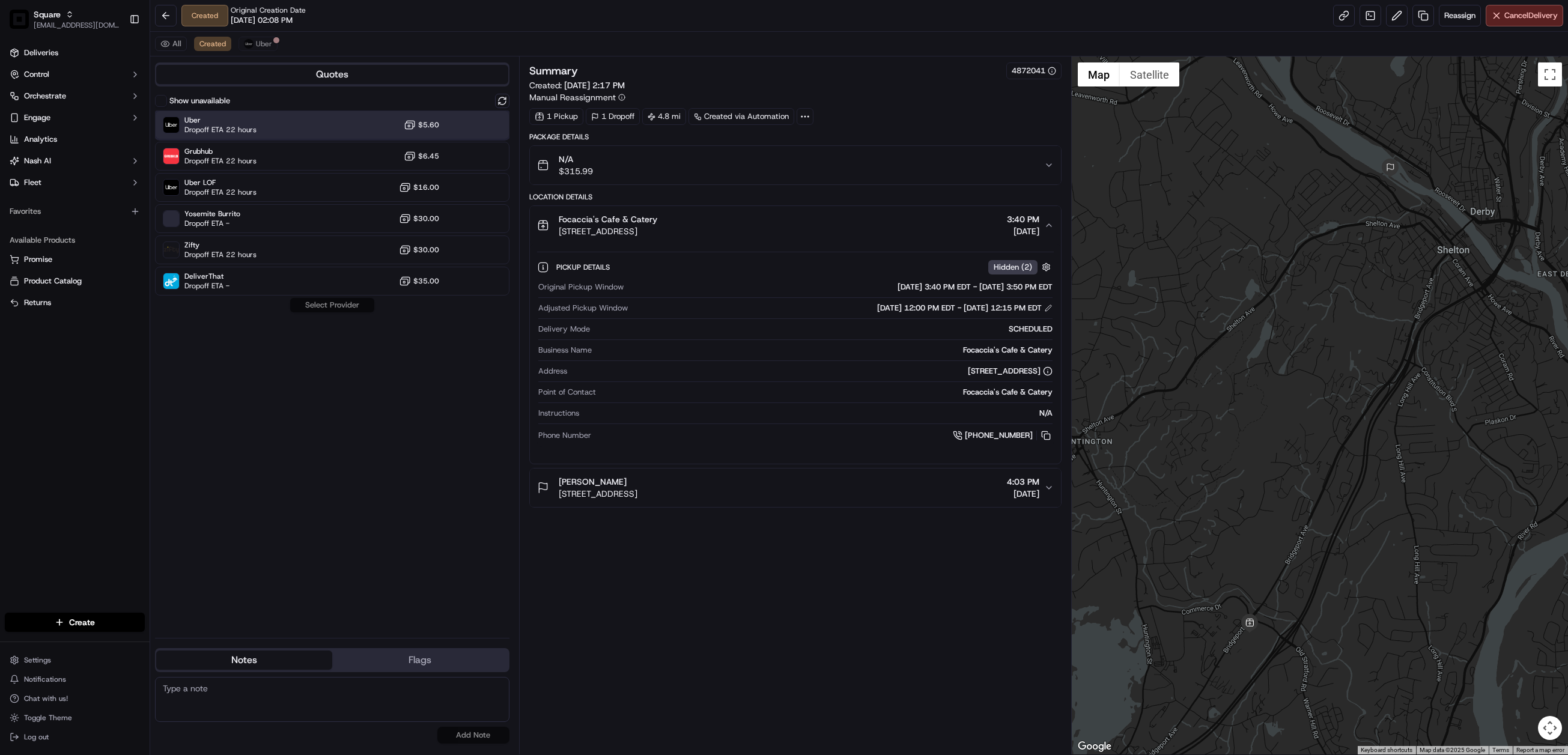
click at [299, 128] on div "Uber Dropoff ETA 22 hours $5.60" at bounding box center [332, 125] width 354 height 29
click at [330, 309] on button "Assign Provider" at bounding box center [332, 306] width 85 height 15
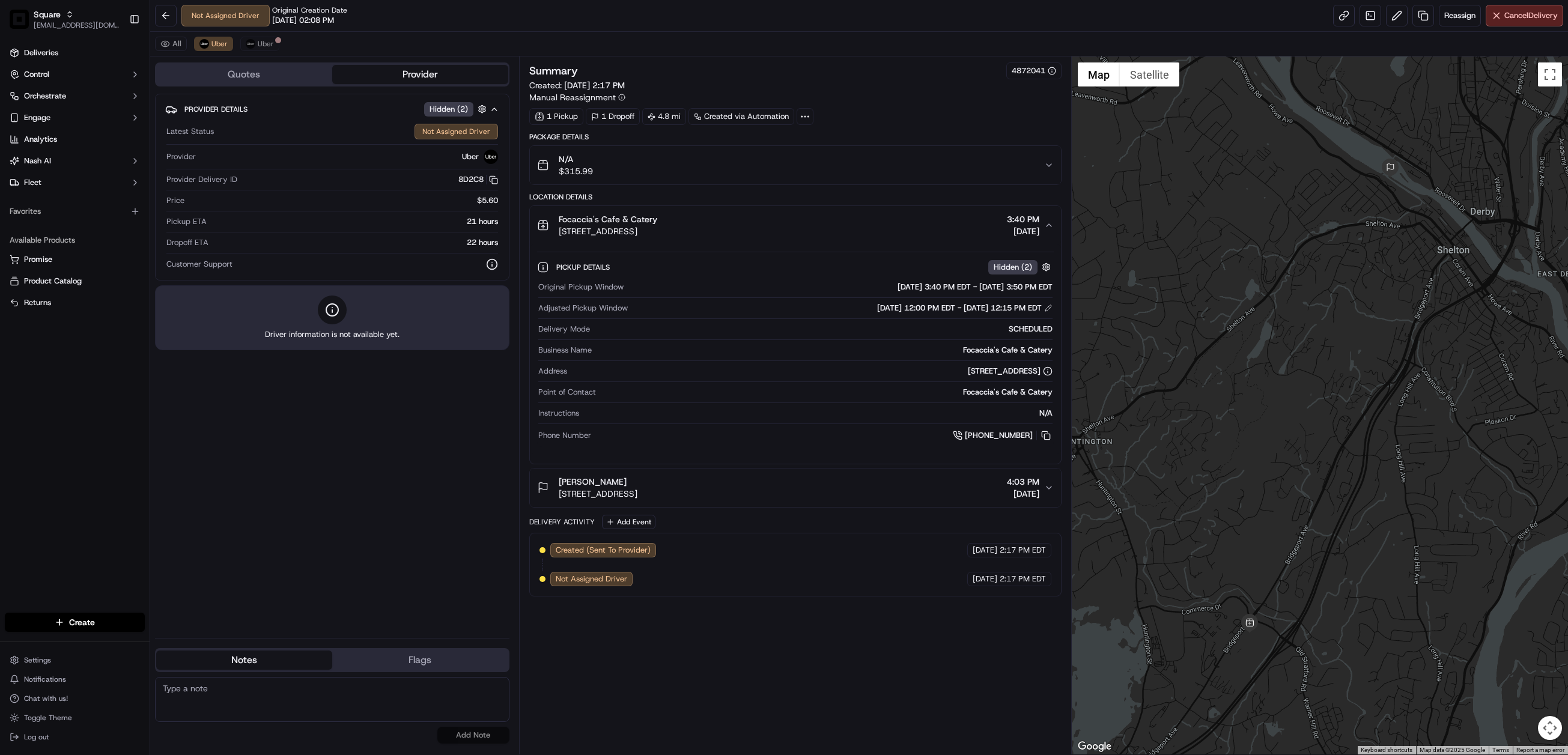
click at [339, 714] on textarea at bounding box center [332, 699] width 354 height 45
paste textarea "Chat/Caller Information: End CX Reason for Call:"
click at [300, 709] on textarea "Chat/Caller Information: End CX Reason for Call:" at bounding box center [332, 699] width 354 height 45
click at [300, 702] on textarea "Chat/Caller Information: End CX Reason for Call:" at bounding box center [332, 699] width 354 height 45
type textarea "Chat/Caller Information: End CX Reason for Call: cx wanted to change the delive…"
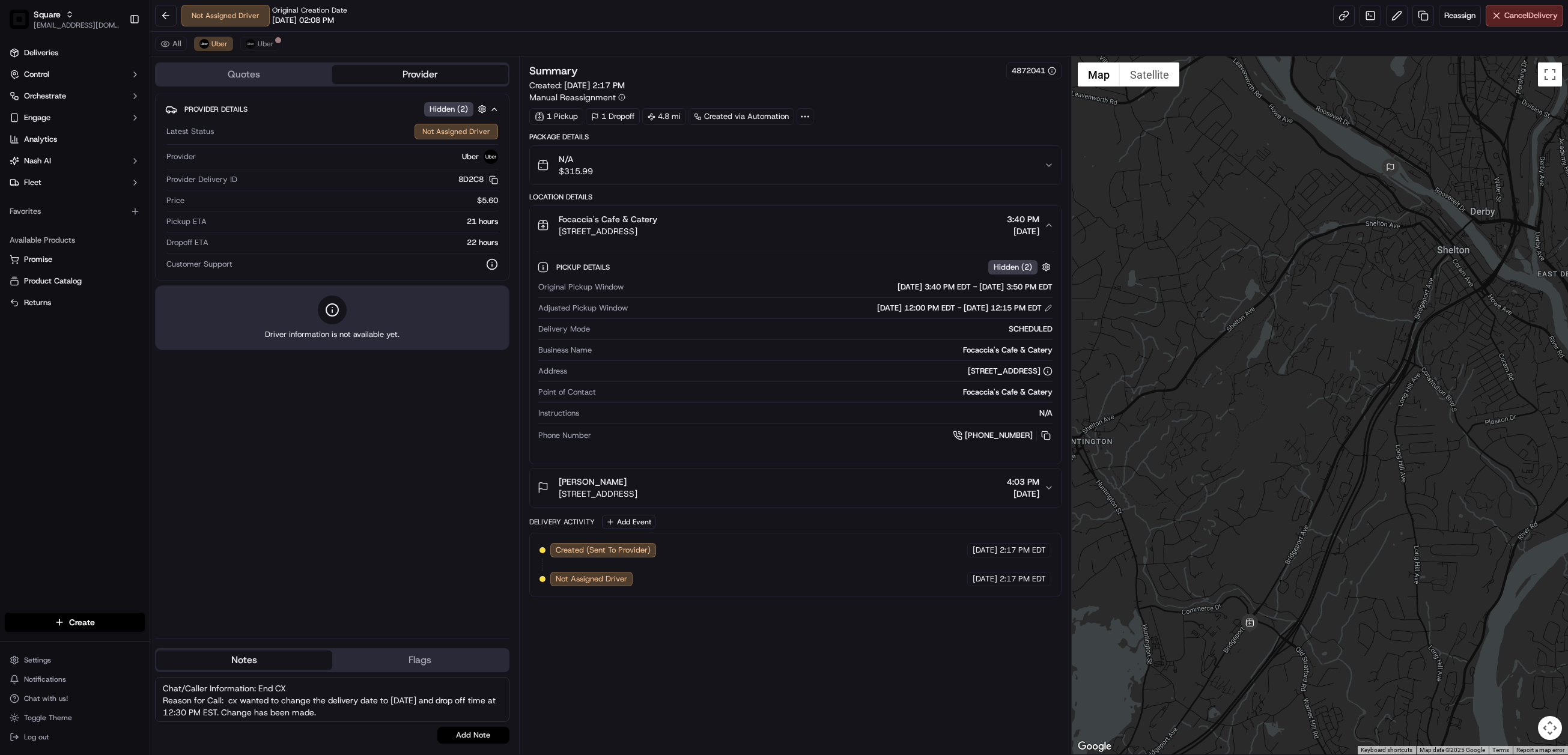
click at [465, 732] on button "Add Note" at bounding box center [473, 735] width 72 height 16
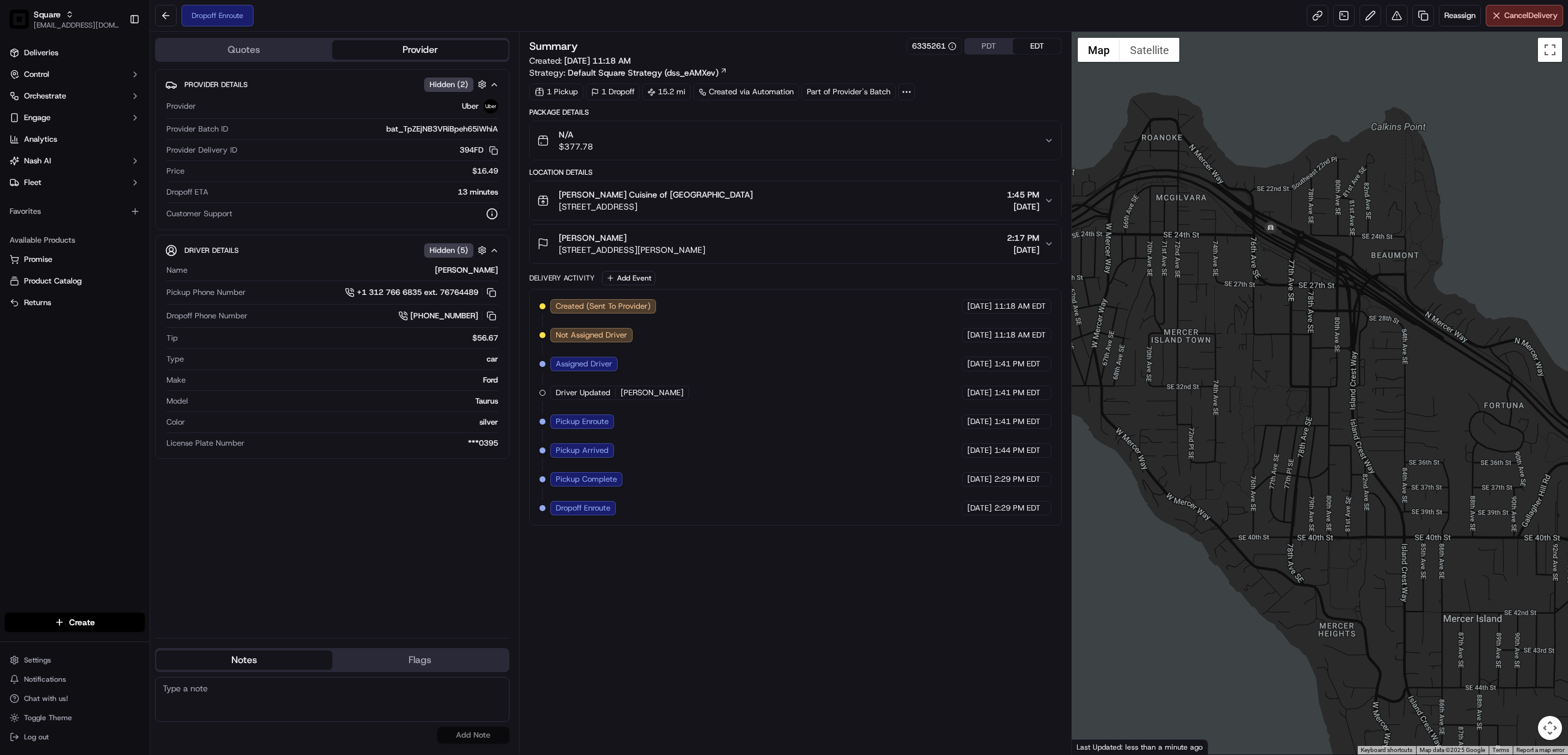
click at [243, 705] on textarea at bounding box center [332, 699] width 354 height 45
paste textarea "Chat/Caller Information: Merchant Reason for Call:"
click at [258, 707] on textarea "Chat/Caller Information: Merchant Reason for Call:" at bounding box center [332, 699] width 354 height 45
type textarea "Chat/Caller Information: Merchant Reason for Call: driver forgot to get the com…"
click at [476, 738] on button "Add Note" at bounding box center [473, 735] width 72 height 16
